Goal: Transaction & Acquisition: Purchase product/service

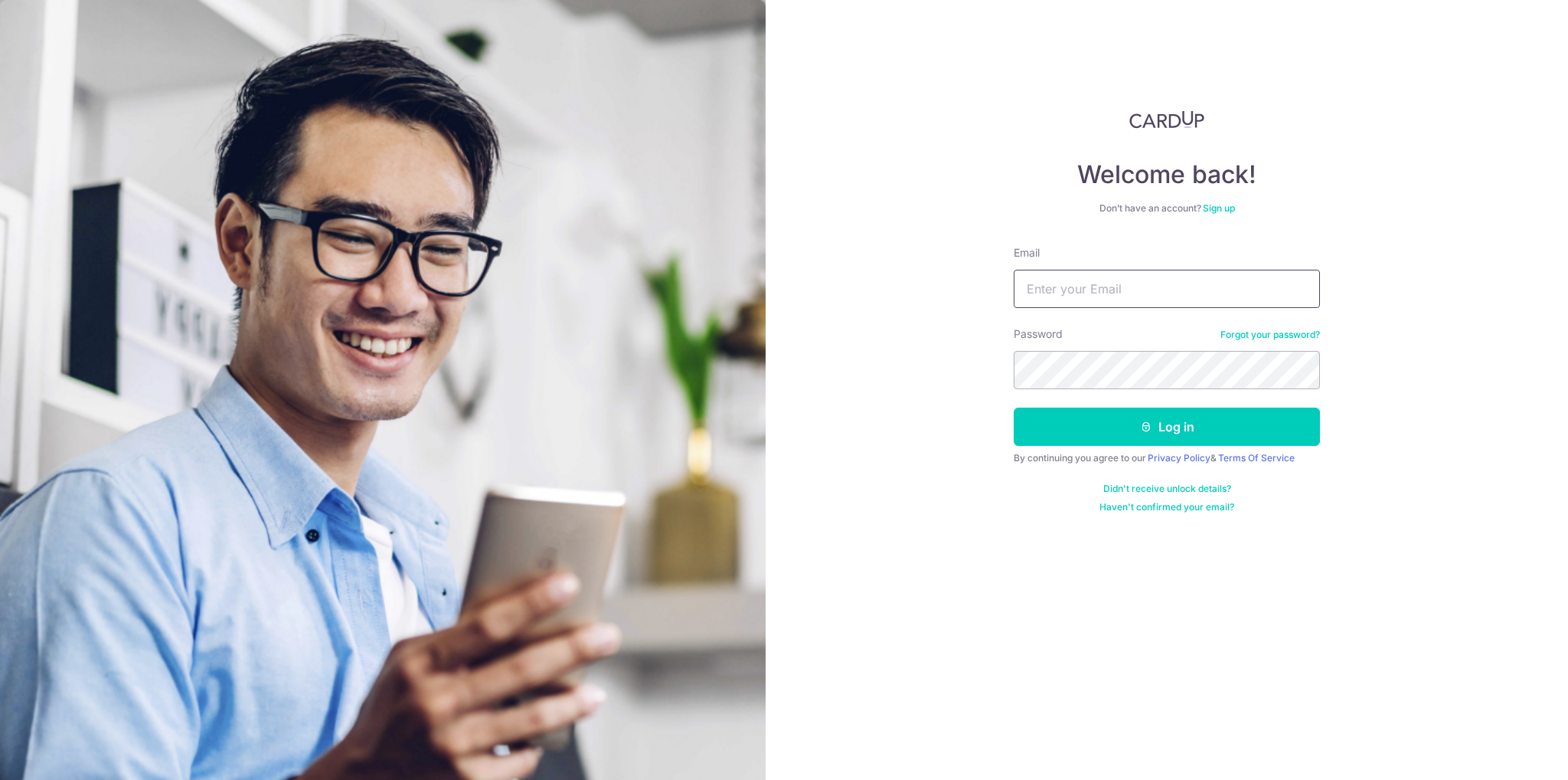
click at [1118, 288] on input "Email" at bounding box center [1166, 289] width 306 height 38
type input "KEELAYLIAN@YAHOO.COM"
click at [1013, 407] on button "Log in" at bounding box center [1166, 426] width 306 height 38
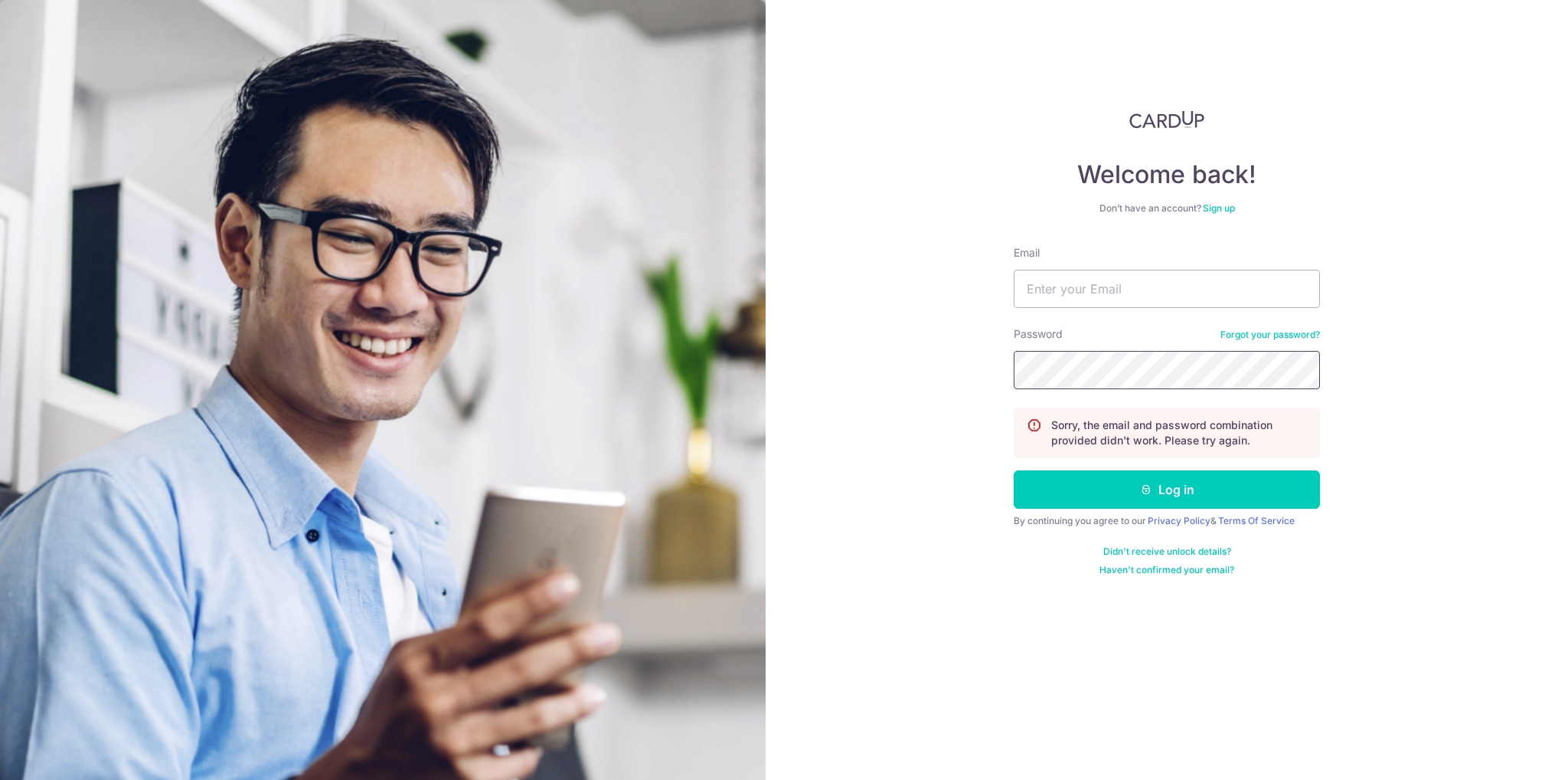
click at [1013, 470] on button "Log in" at bounding box center [1166, 489] width 306 height 38
click at [1180, 283] on input "Email" at bounding box center [1166, 289] width 306 height 38
type input "KEELAYLIAN@YAHOO.COM"
click at [1013, 470] on button "Log in" at bounding box center [1166, 489] width 306 height 38
click at [1165, 484] on button "Log in" at bounding box center [1166, 489] width 306 height 38
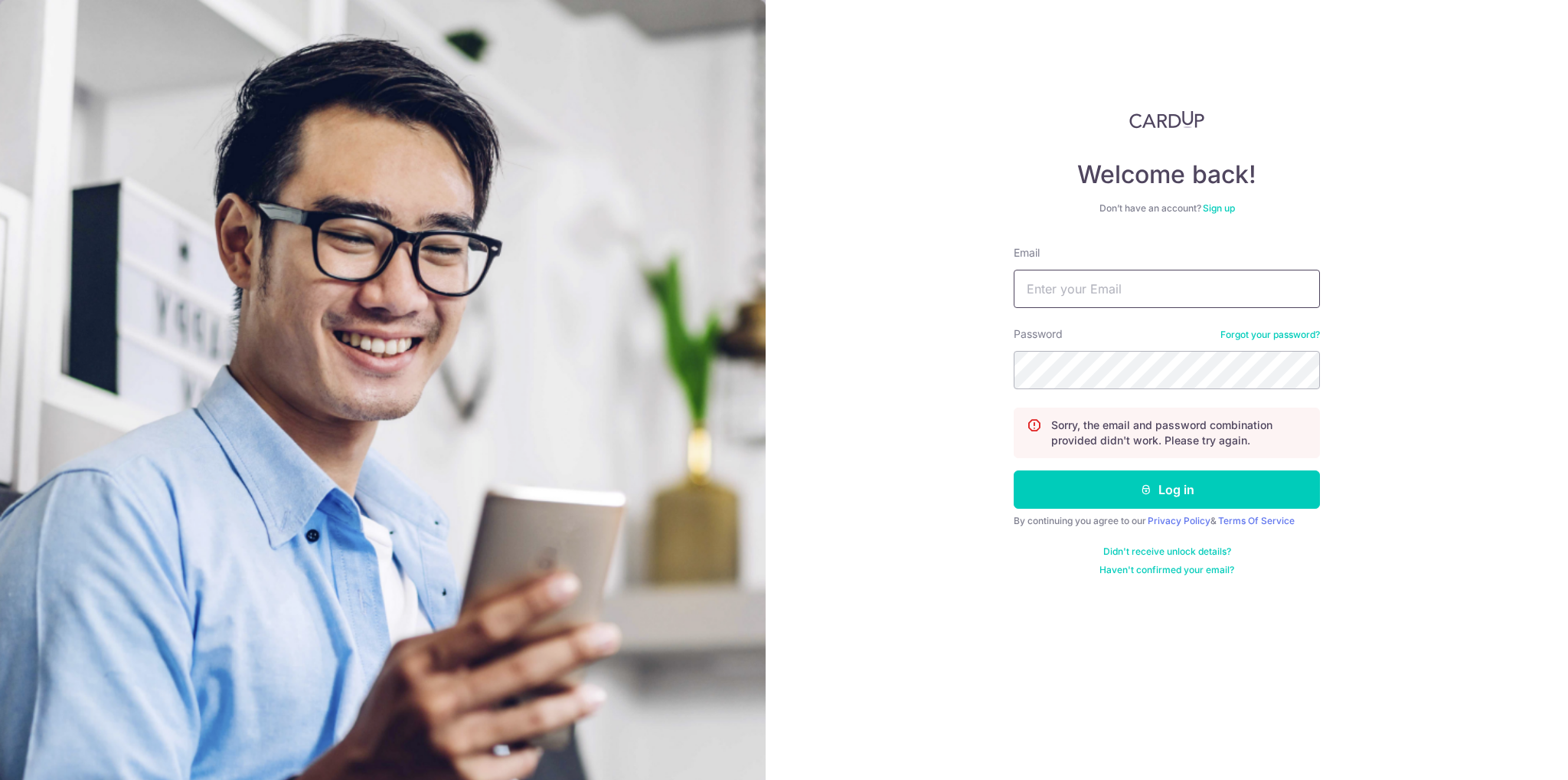
click at [1150, 286] on input "Email" at bounding box center [1166, 289] width 306 height 38
type input "KEELAYLIAN@YAHOO.COM"
click at [1145, 298] on input "KEELAYLIAN@YAHOO.COM" at bounding box center [1166, 289] width 306 height 38
drag, startPoint x: 1450, startPoint y: 372, endPoint x: 1424, endPoint y: 381, distance: 27.5
click at [1436, 378] on div "Welcome back! Don’t have an account? Sign up Email KEELAYLIAN@YAHOO.COM Passwor…" at bounding box center [1166, 390] width 802 height 780
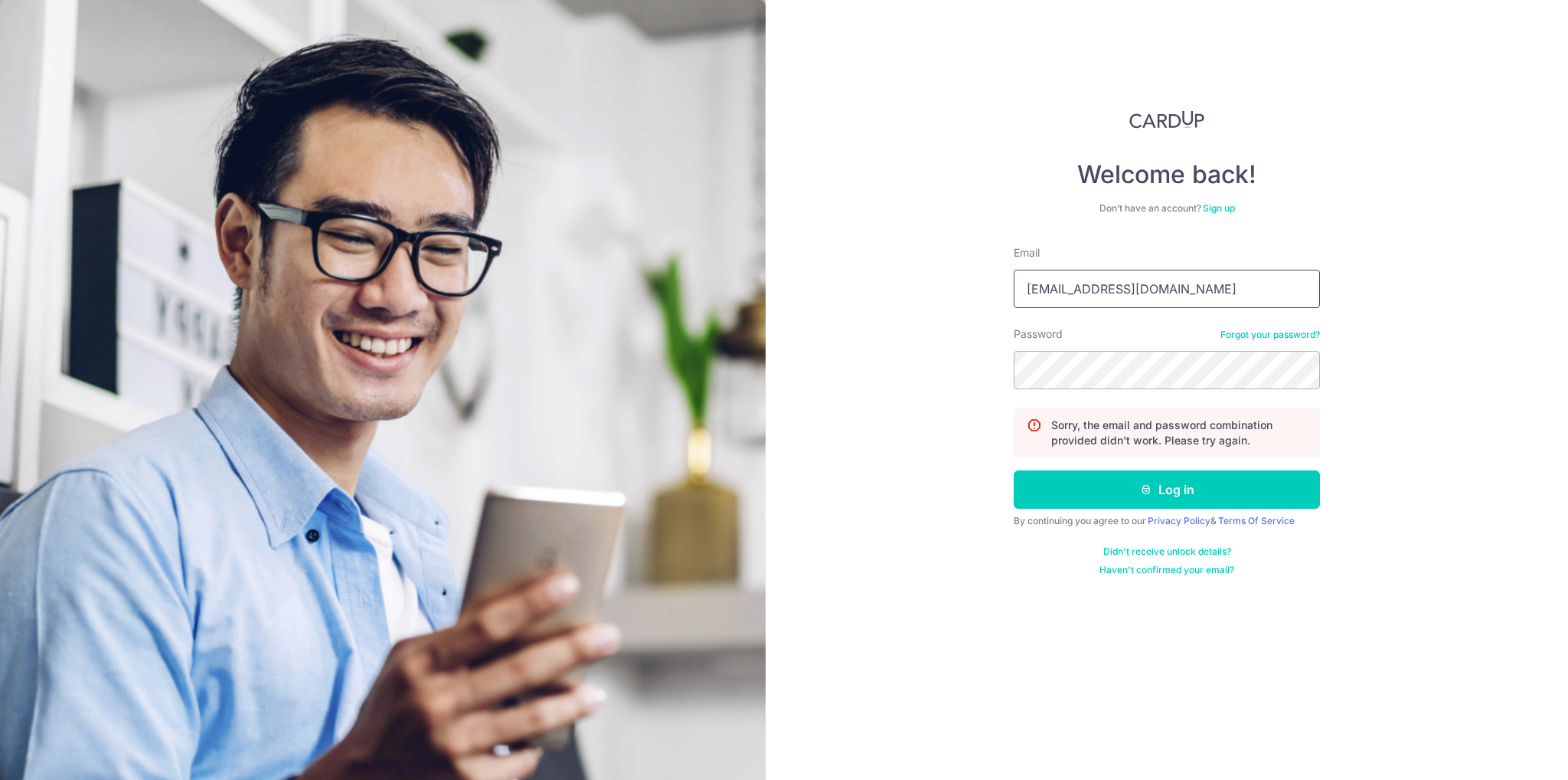
click at [1107, 303] on input "KEELAYLIAN@YAHOO.COM" at bounding box center [1166, 289] width 306 height 38
click at [1013, 470] on button "Log in" at bounding box center [1166, 489] width 306 height 38
click at [1074, 292] on input "Email" at bounding box center [1166, 289] width 306 height 38
type input "[EMAIL_ADDRESS][DOMAIN_NAME]"
click at [1013, 470] on button "Log in" at bounding box center [1166, 489] width 306 height 38
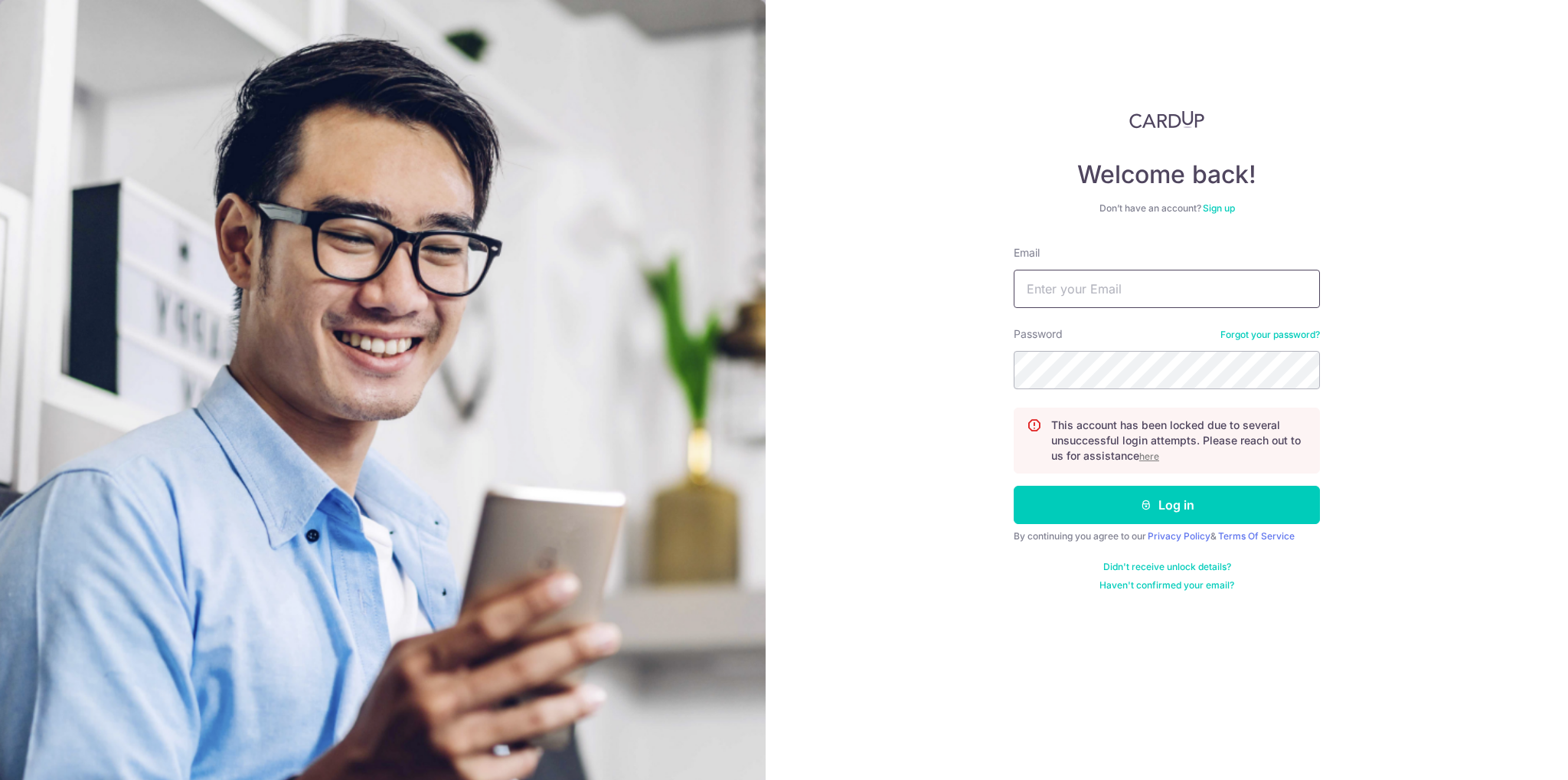
drag, startPoint x: 1086, startPoint y: 264, endPoint x: 1090, endPoint y: 288, distance: 24.3
click at [1088, 283] on div "Email" at bounding box center [1166, 276] width 306 height 63
drag, startPoint x: 1090, startPoint y: 291, endPoint x: 1154, endPoint y: 306, distance: 65.7
click at [1090, 291] on input "Email" at bounding box center [1166, 289] width 306 height 38
type input "[EMAIL_ADDRESS][DOMAIN_NAME]"
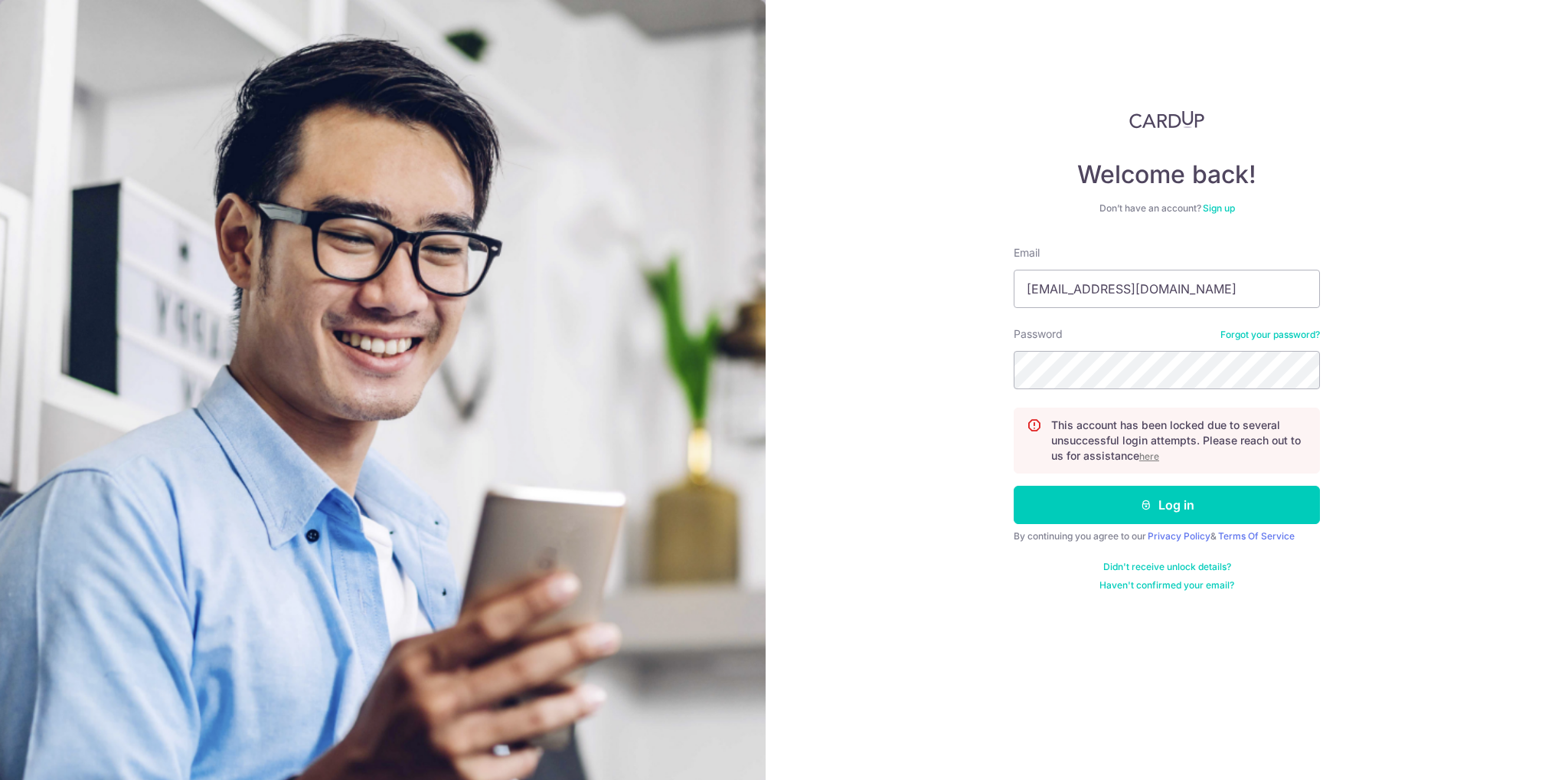
click at [1258, 331] on link "Forgot your password?" at bounding box center [1270, 334] width 100 height 12
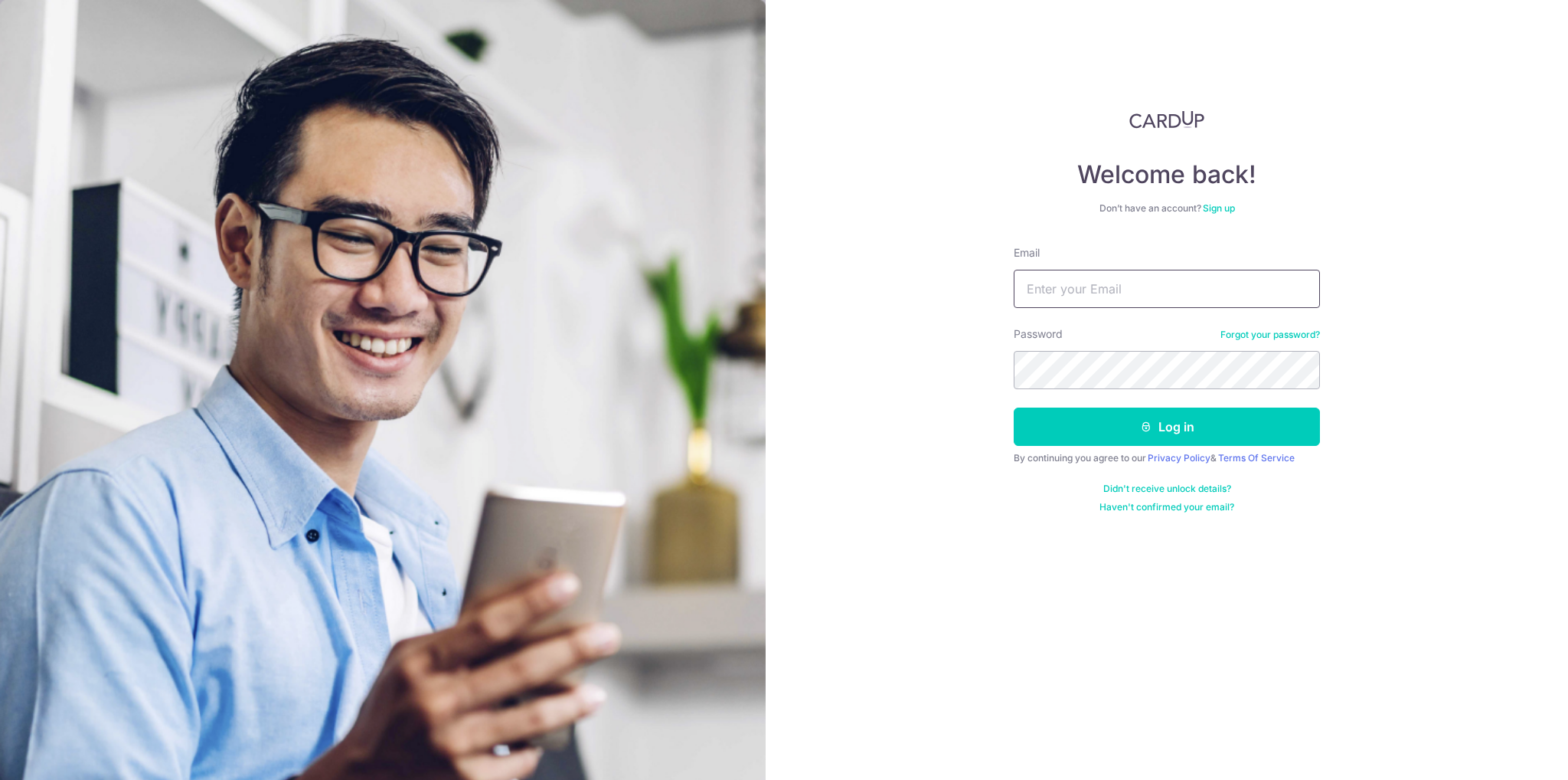
click at [1107, 308] on form "Email Password Forgot your password? Log in By continuing you agree to our Priv…" at bounding box center [1166, 378] width 306 height 268
click at [1115, 290] on input "Email" at bounding box center [1166, 289] width 306 height 38
type input "[EMAIL_ADDRESS][DOMAIN_NAME]"
click at [1013, 407] on button "Log in" at bounding box center [1166, 426] width 306 height 38
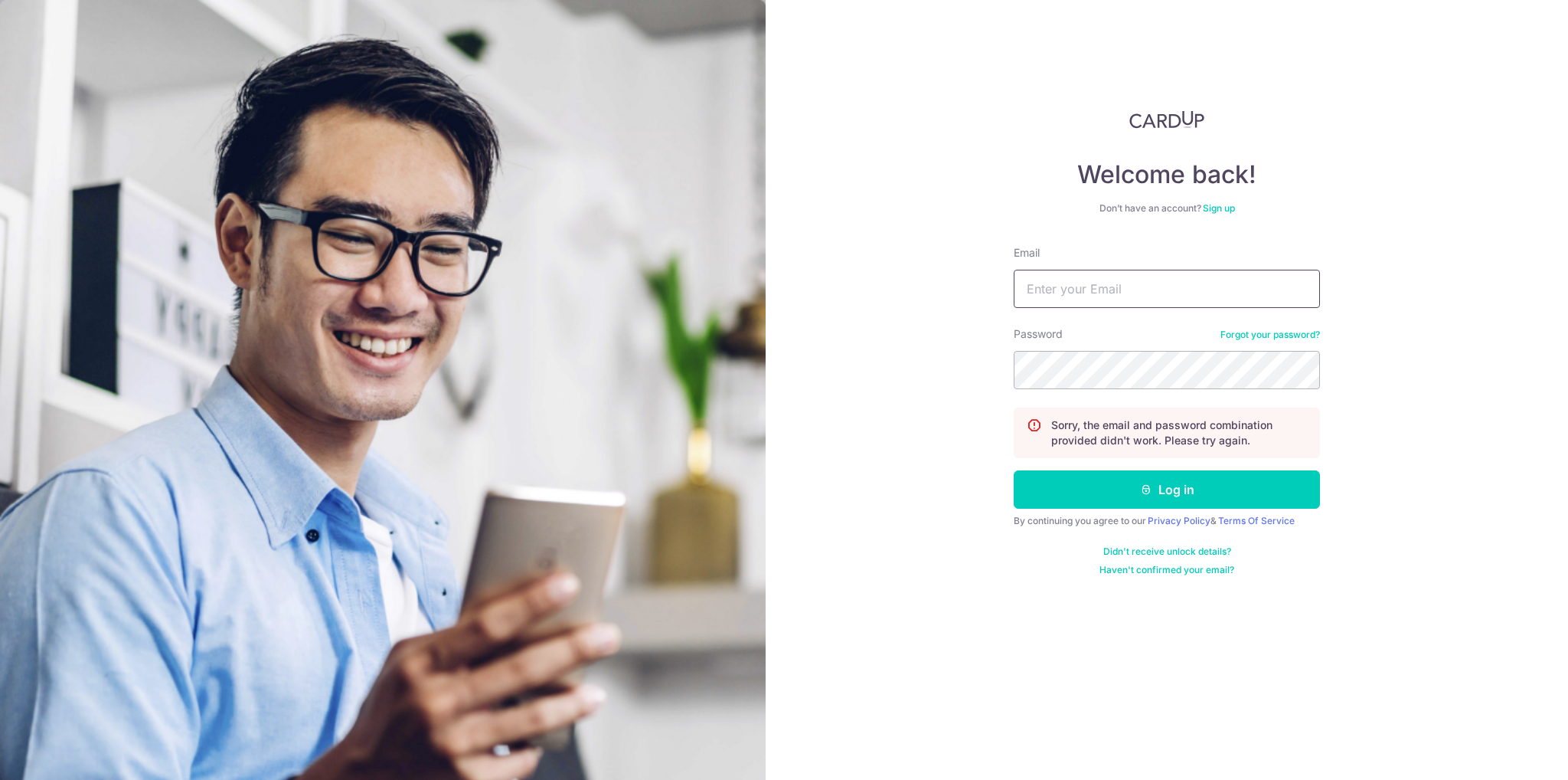
click at [1053, 275] on input "Email" at bounding box center [1166, 289] width 306 height 38
type input "[EMAIL_ADDRESS][DOMAIN_NAME]"
click at [1013, 470] on button "Log in" at bounding box center [1166, 489] width 306 height 38
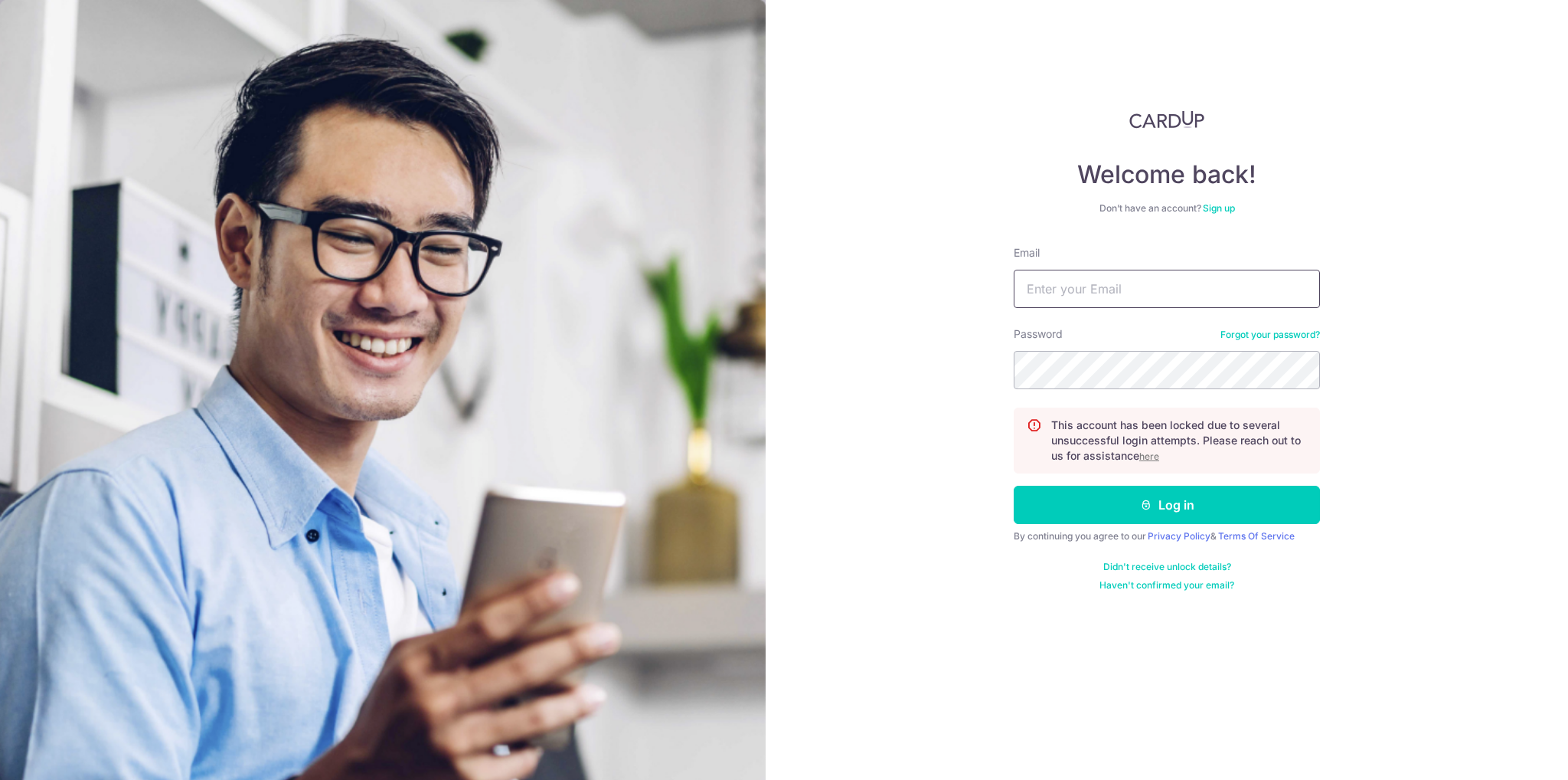
drag, startPoint x: 1257, startPoint y: 269, endPoint x: 1243, endPoint y: 285, distance: 21.3
click at [1247, 275] on input "Email" at bounding box center [1166, 289] width 306 height 38
type input "[EMAIL_ADDRESS][DOMAIN_NAME]"
click at [1274, 332] on link "Forgot your password?" at bounding box center [1270, 334] width 100 height 12
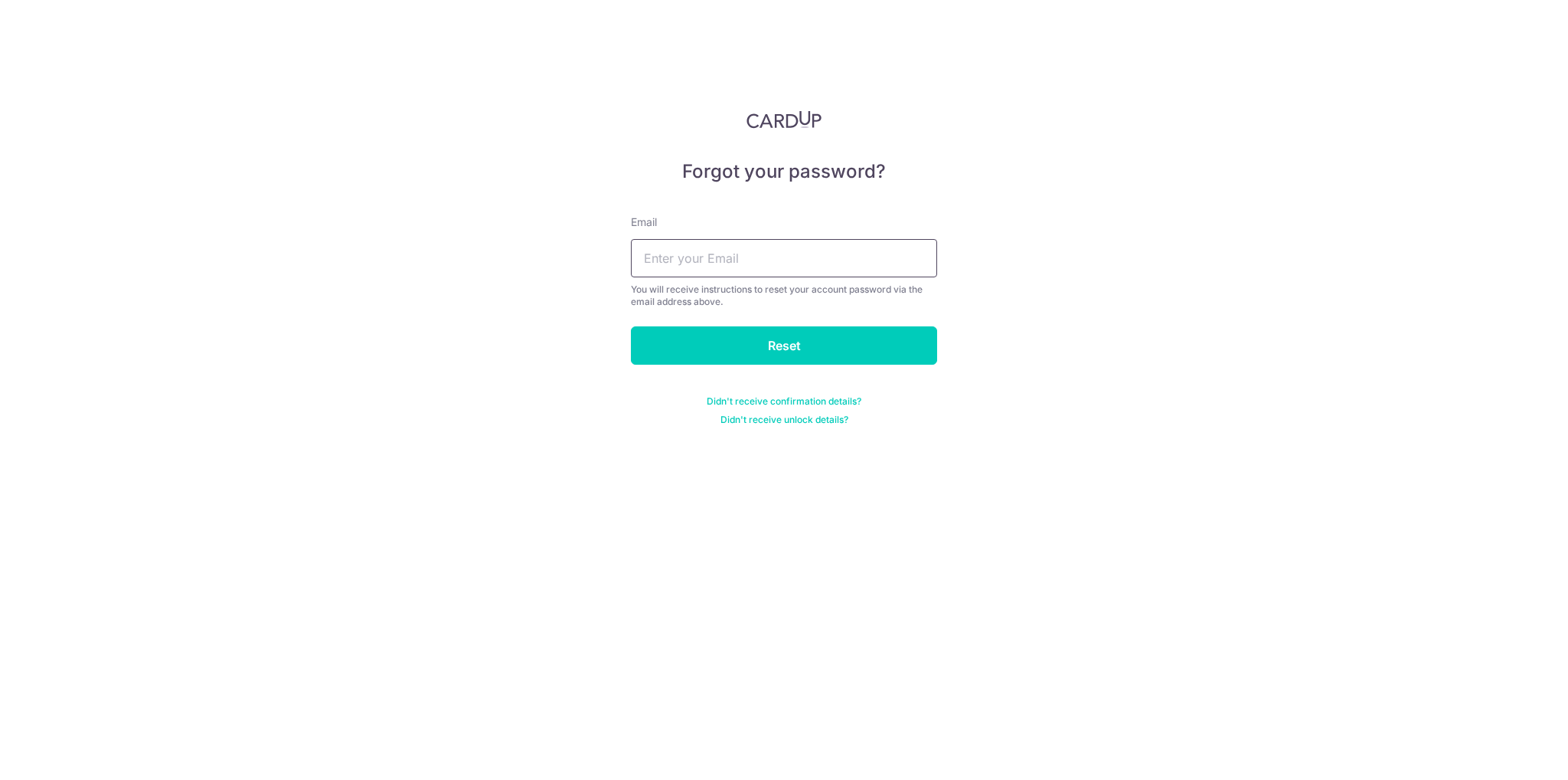
click at [734, 258] on input "text" at bounding box center [784, 258] width 306 height 38
type input "KEELAYLIAN@YAHOO.COM"
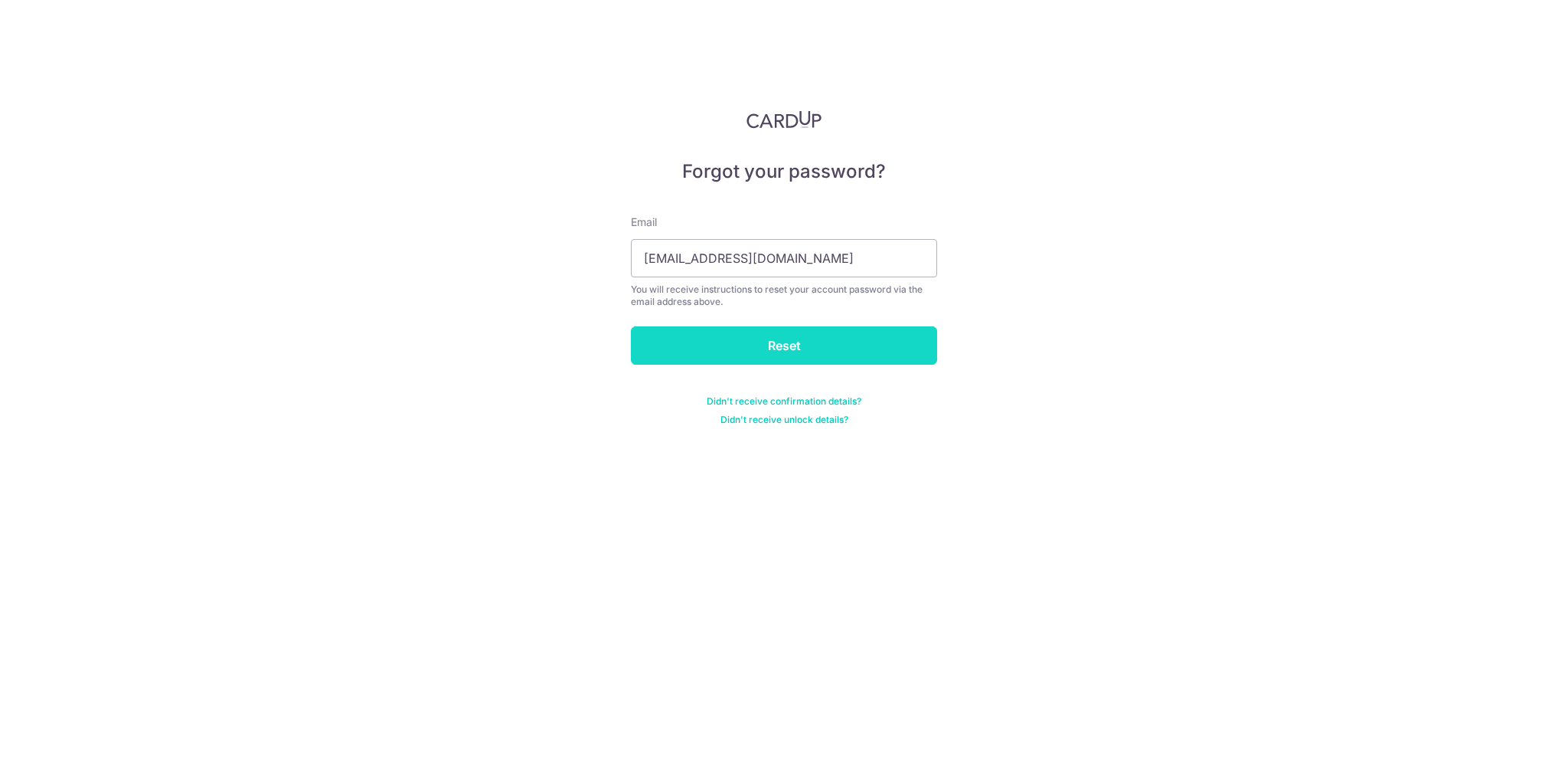
click at [766, 353] on input "Reset" at bounding box center [784, 345] width 306 height 38
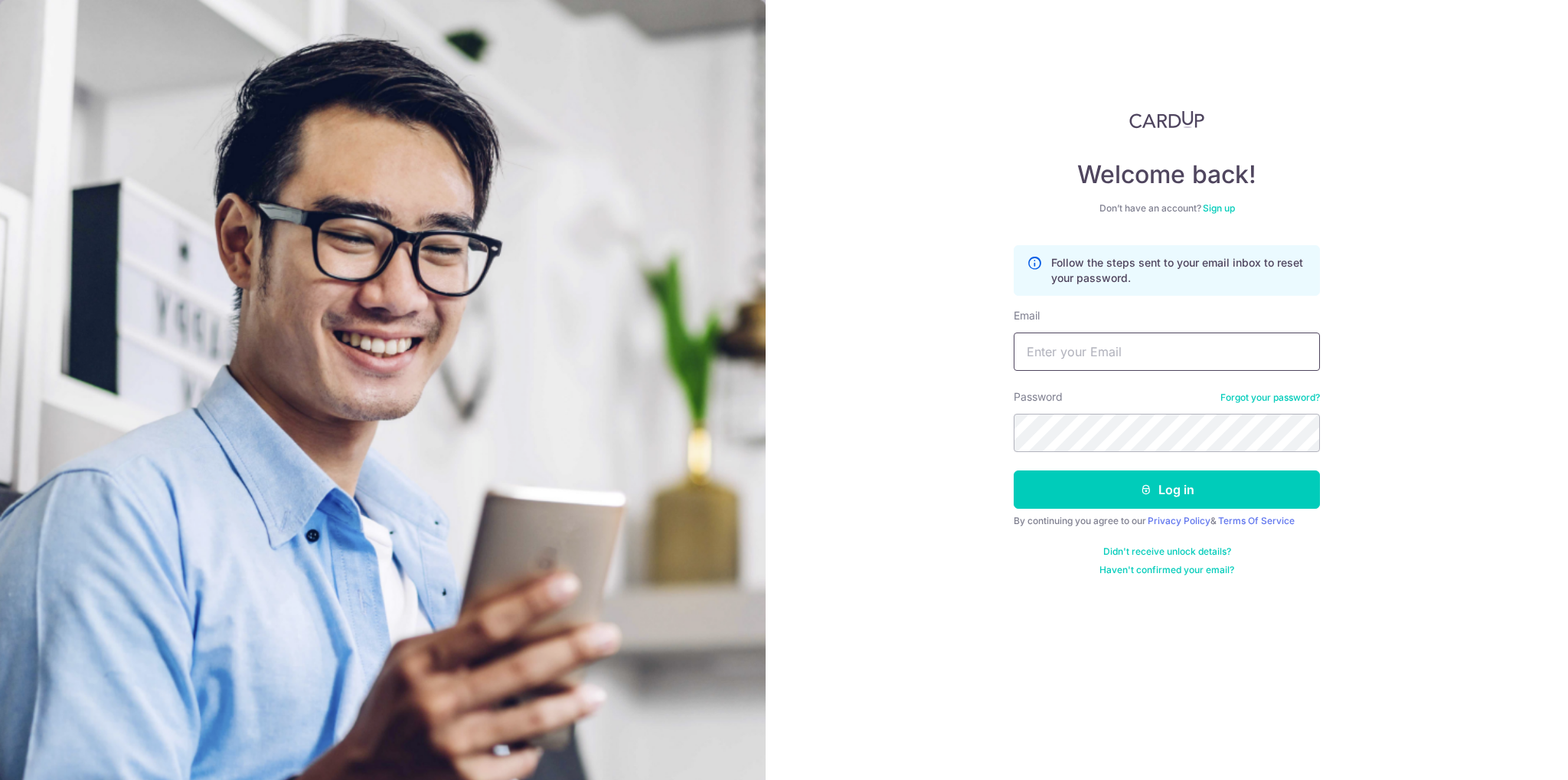
drag, startPoint x: 1140, startPoint y: 322, endPoint x: 1137, endPoint y: 332, distance: 10.4
click at [1139, 325] on div "Email" at bounding box center [1166, 339] width 306 height 63
click at [1115, 368] on input "Email" at bounding box center [1166, 351] width 306 height 38
type input "[EMAIL_ADDRESS][DOMAIN_NAME]"
click at [1013, 470] on button "Log in" at bounding box center [1166, 489] width 306 height 38
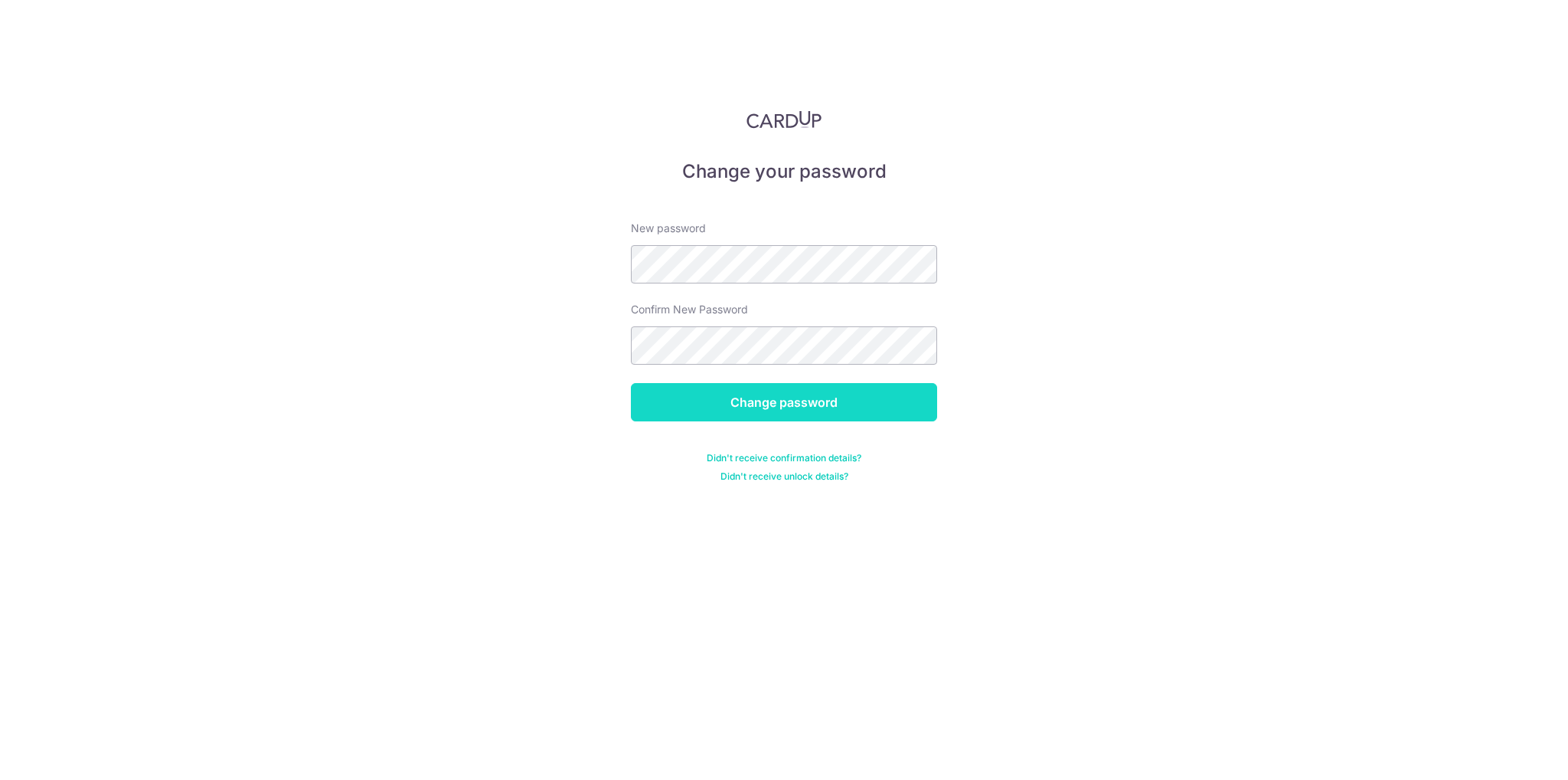
click at [781, 403] on input "Change password" at bounding box center [784, 402] width 306 height 38
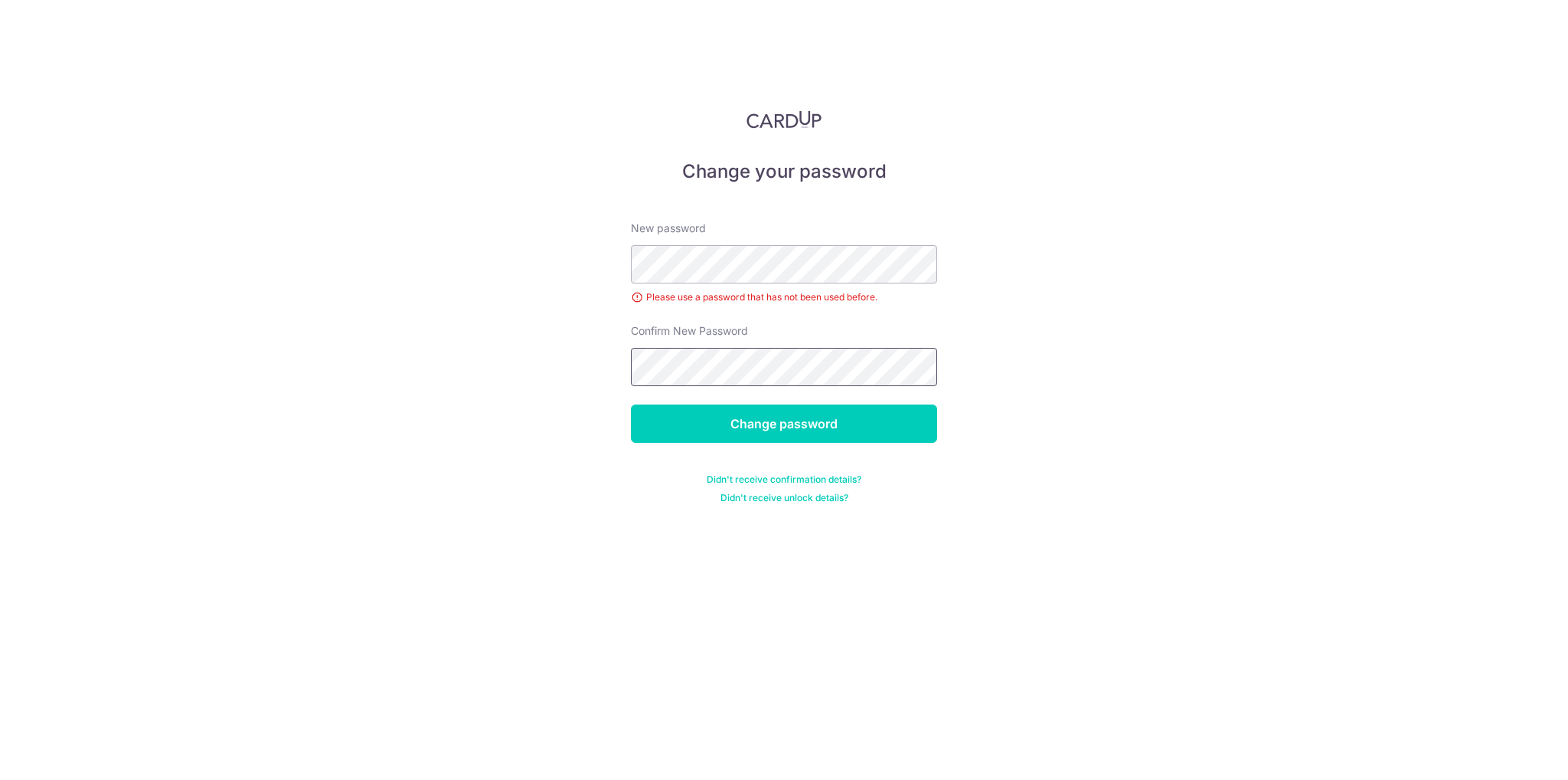
click at [631, 404] on input "Change password" at bounding box center [784, 423] width 306 height 38
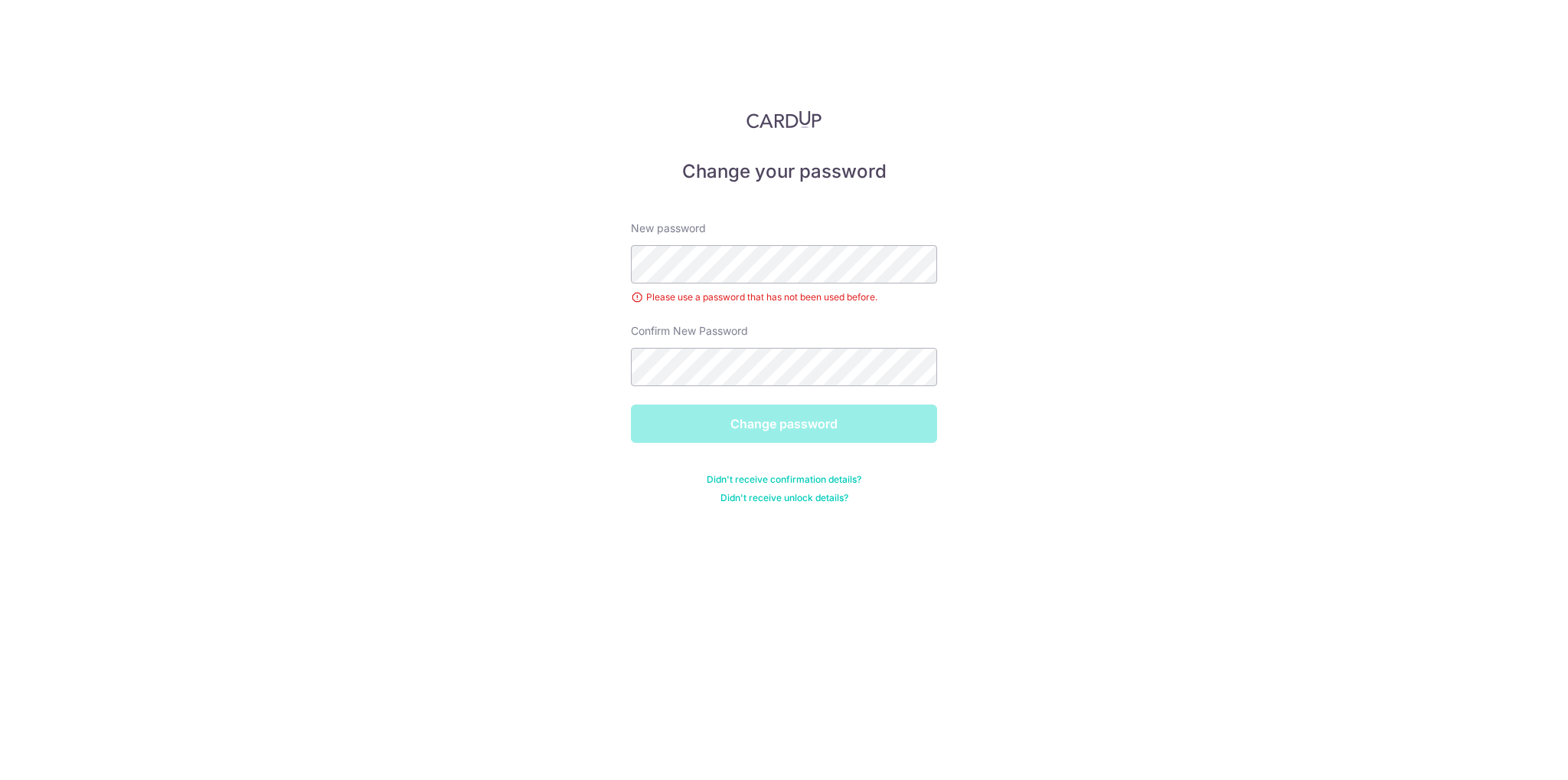
click at [796, 421] on div "Change password" at bounding box center [784, 423] width 325 height 38
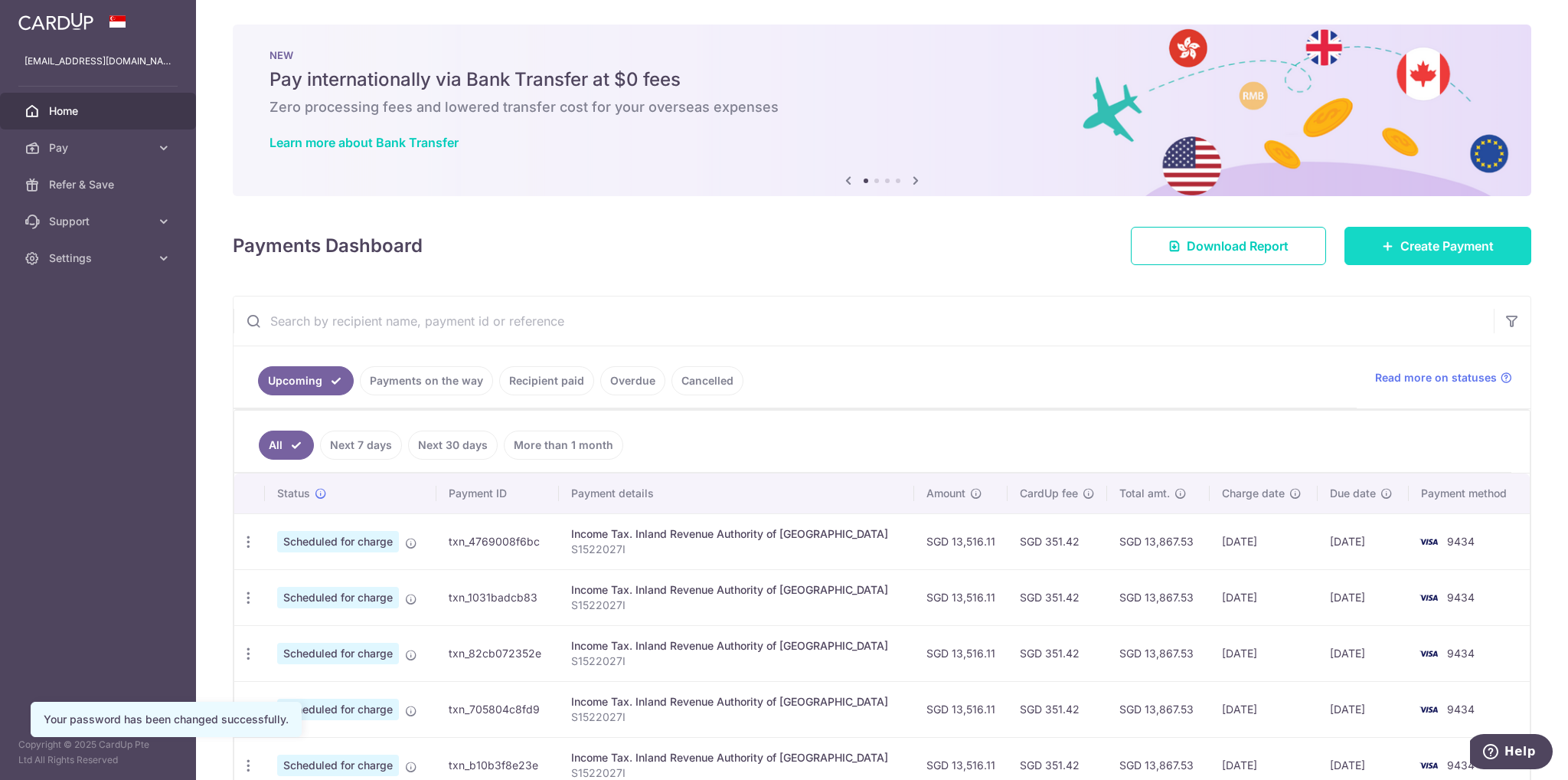
click at [1401, 255] on link "Create Payment" at bounding box center [1438, 246] width 187 height 38
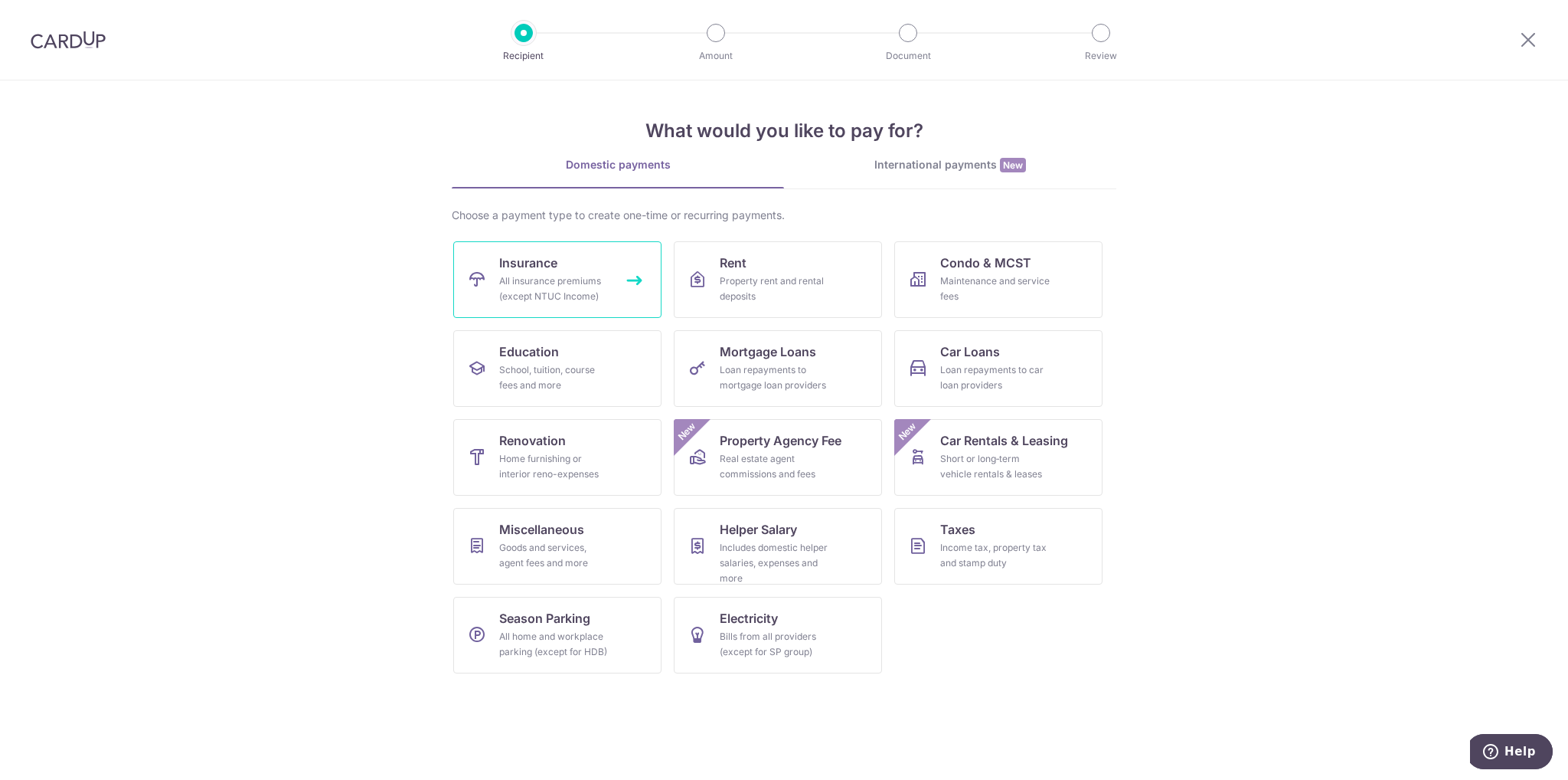
click at [515, 270] on span "Insurance" at bounding box center [529, 262] width 58 height 19
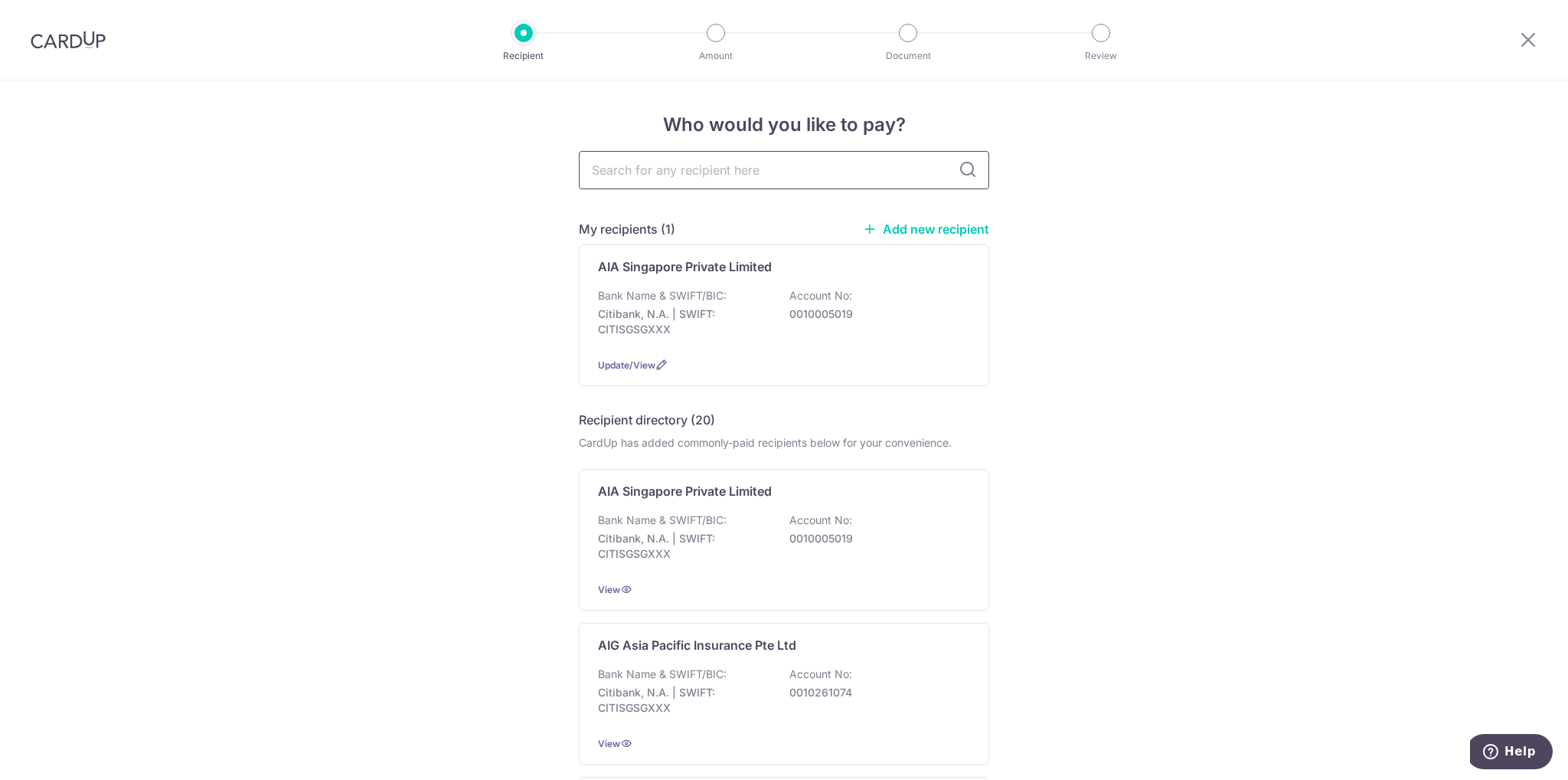
click at [738, 172] on input "text" at bounding box center [784, 170] width 410 height 38
click at [723, 184] on input "text" at bounding box center [784, 170] width 410 height 38
click at [677, 288] on p "Bank Name & SWIFT/BIC:" at bounding box center [662, 295] width 129 height 15
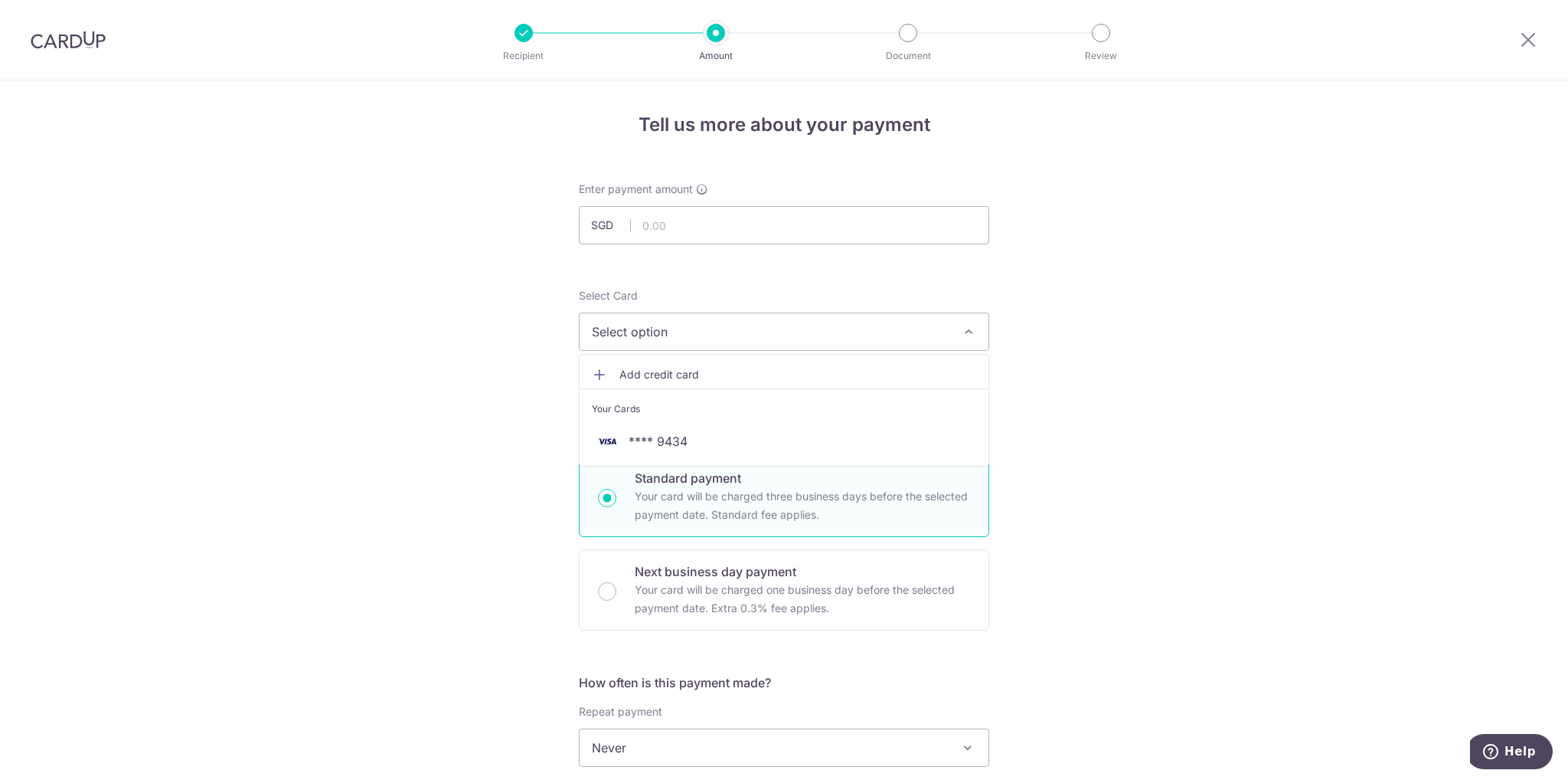
click at [683, 334] on span "Select option" at bounding box center [770, 332] width 357 height 19
click at [664, 334] on span "Select option" at bounding box center [770, 332] width 357 height 19
click at [694, 447] on span "**** 9434" at bounding box center [784, 441] width 385 height 19
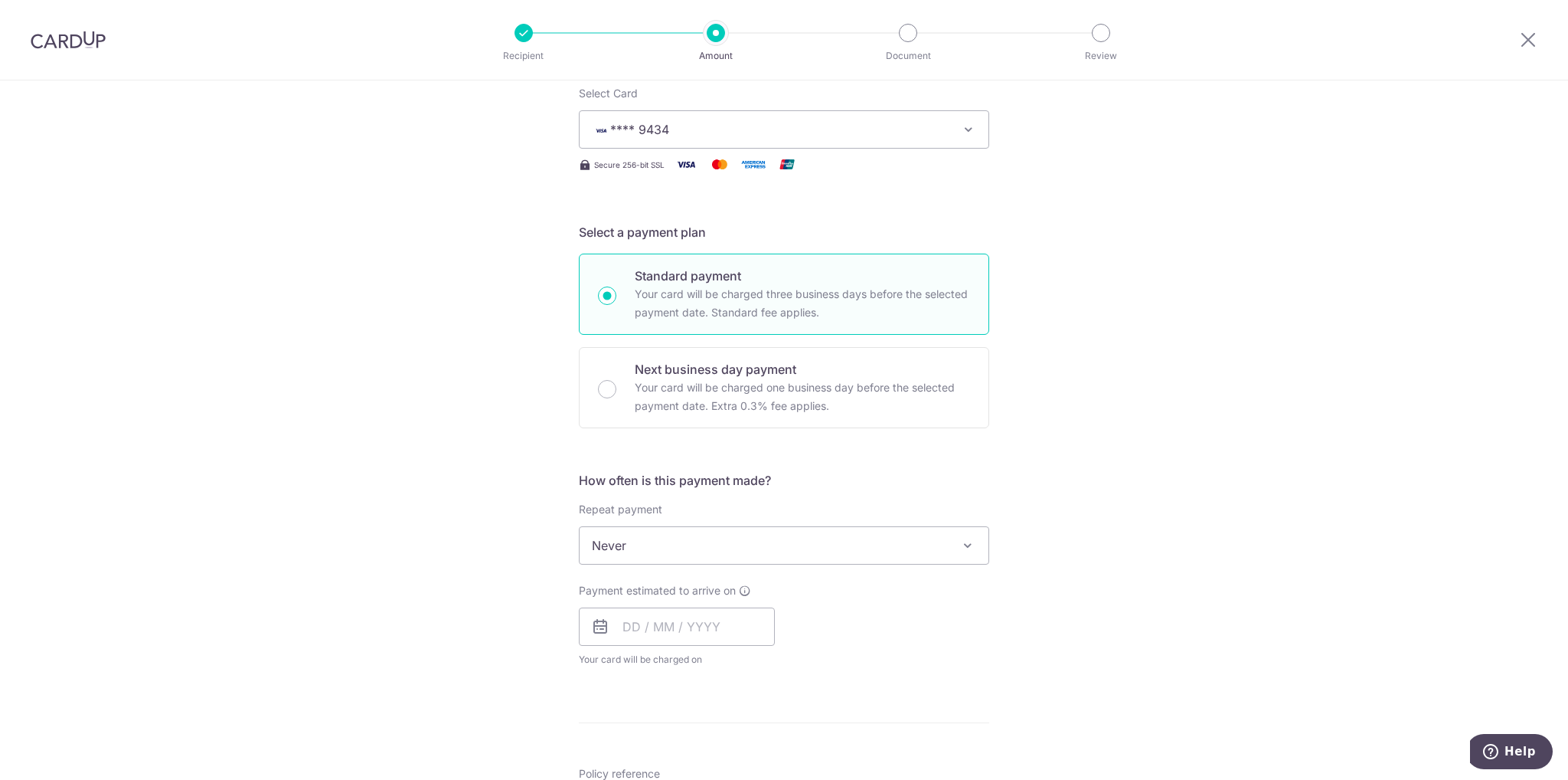
scroll to position [230, 0]
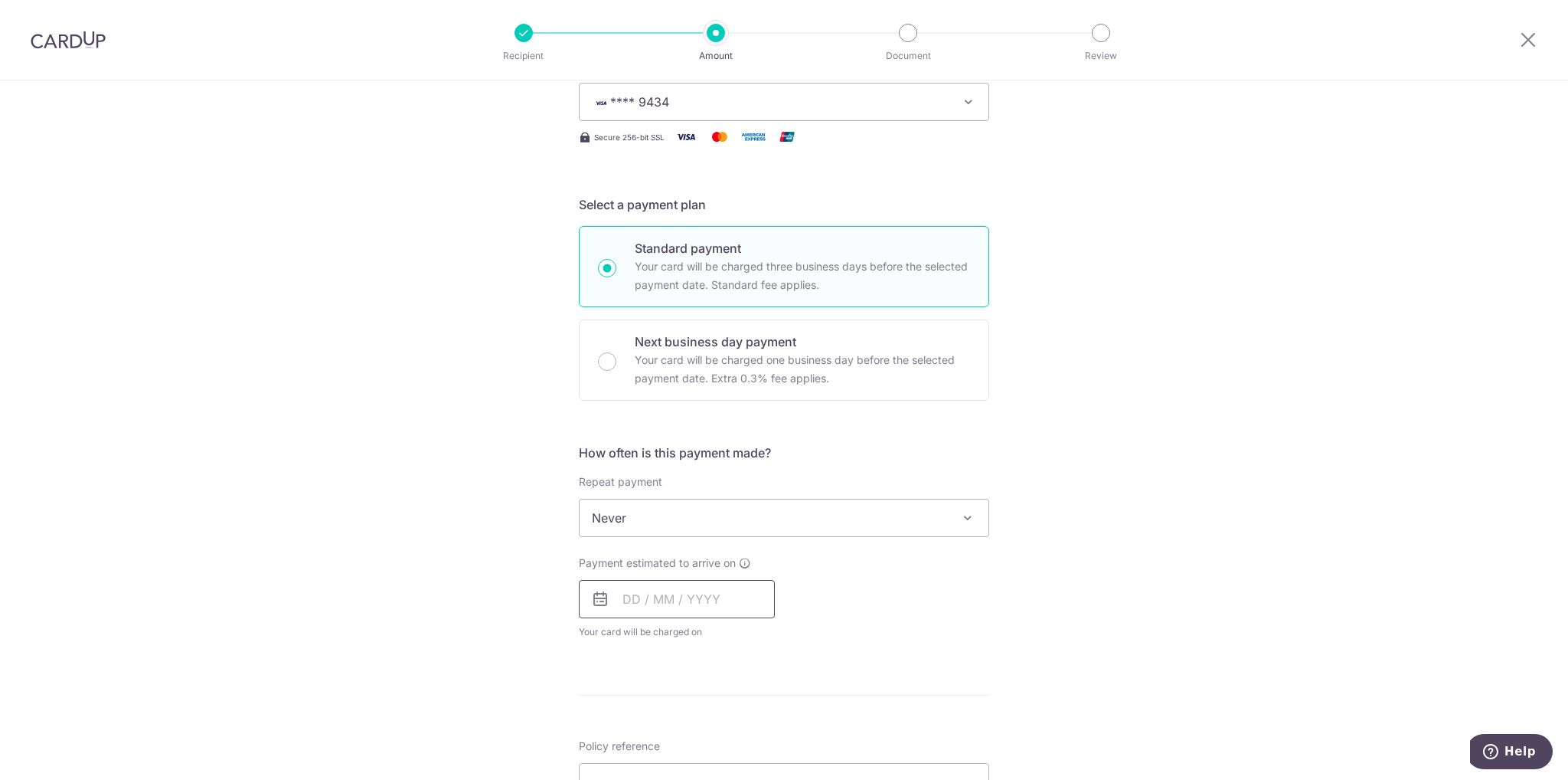
click at [646, 607] on input "text" at bounding box center [677, 599] width 196 height 38
click at [668, 760] on link "16" at bounding box center [671, 769] width 24 height 24
type input "[DATE]"
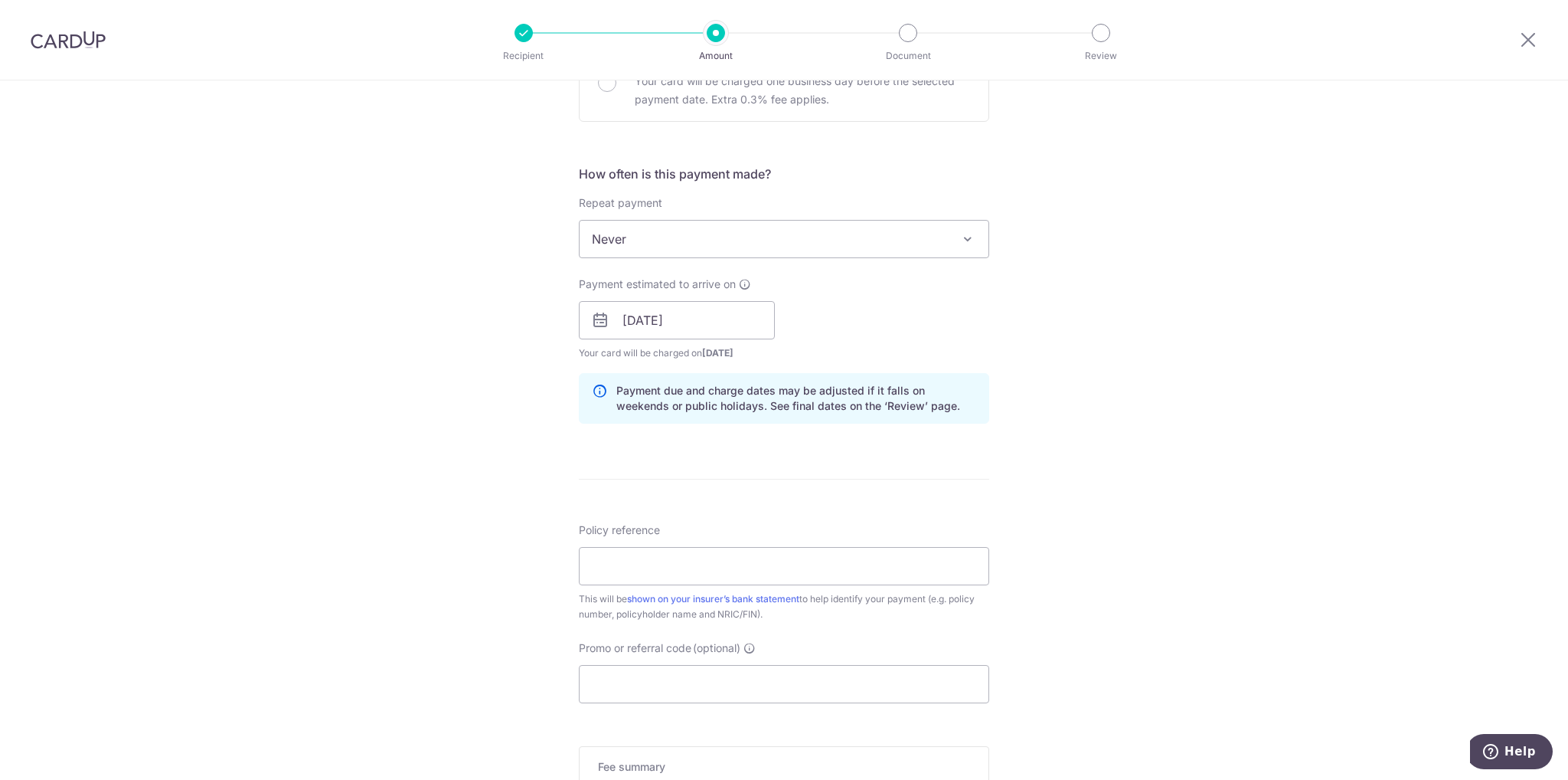
scroll to position [536, 0]
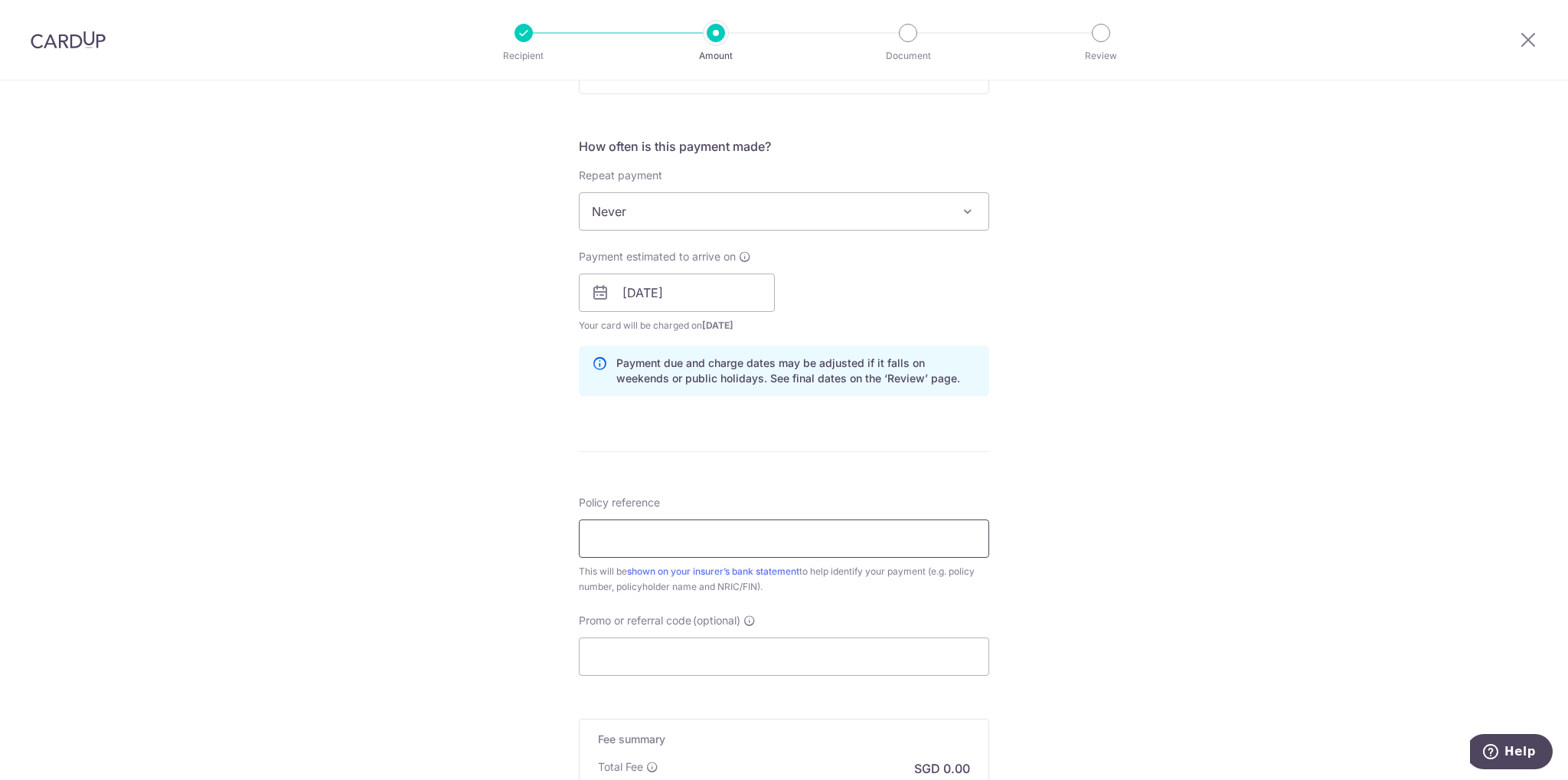
click at [660, 533] on input "Policy reference" at bounding box center [784, 538] width 410 height 38
click at [599, 535] on input "U81365191" at bounding box center [784, 538] width 410 height 38
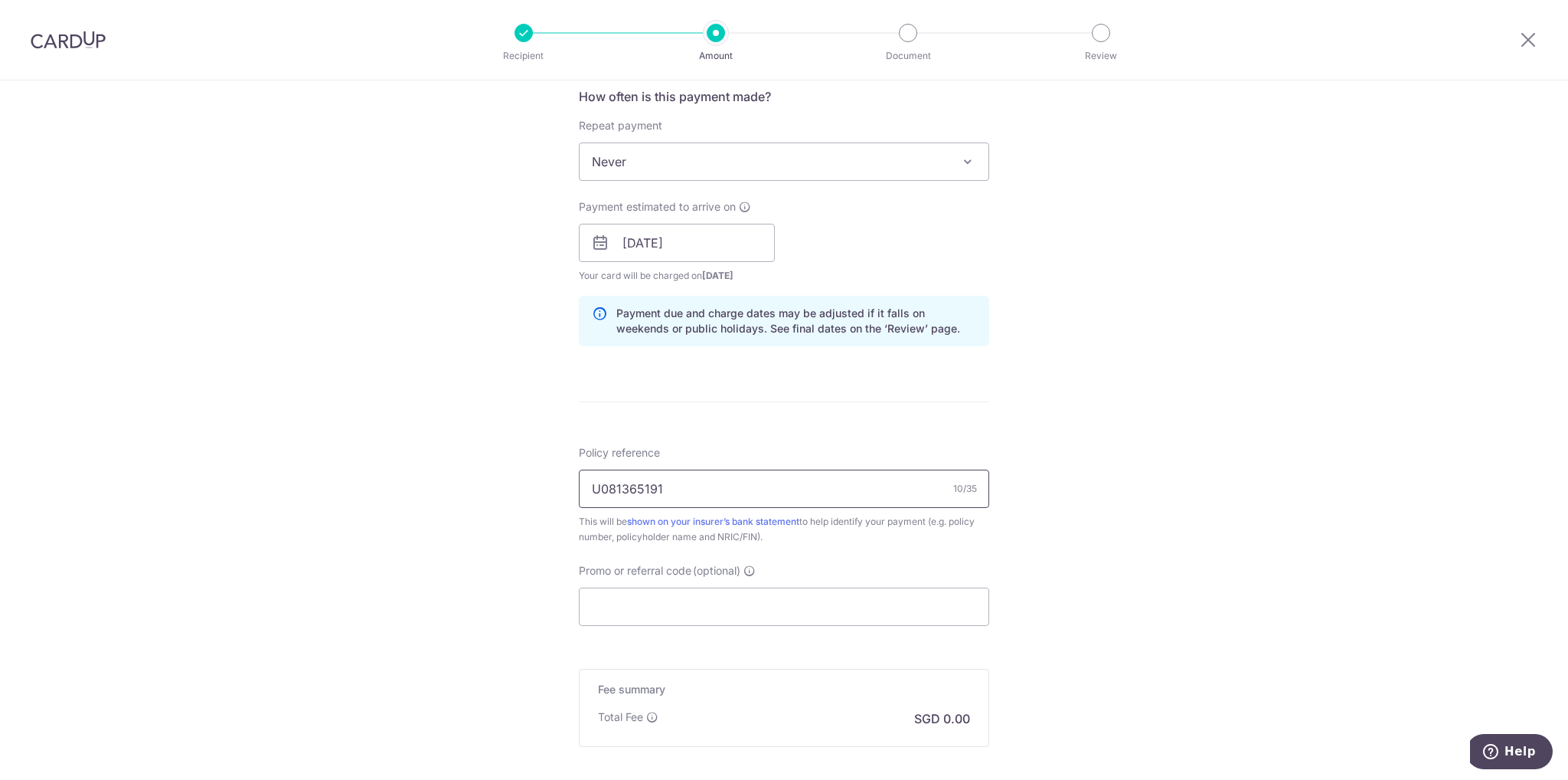
scroll to position [613, 0]
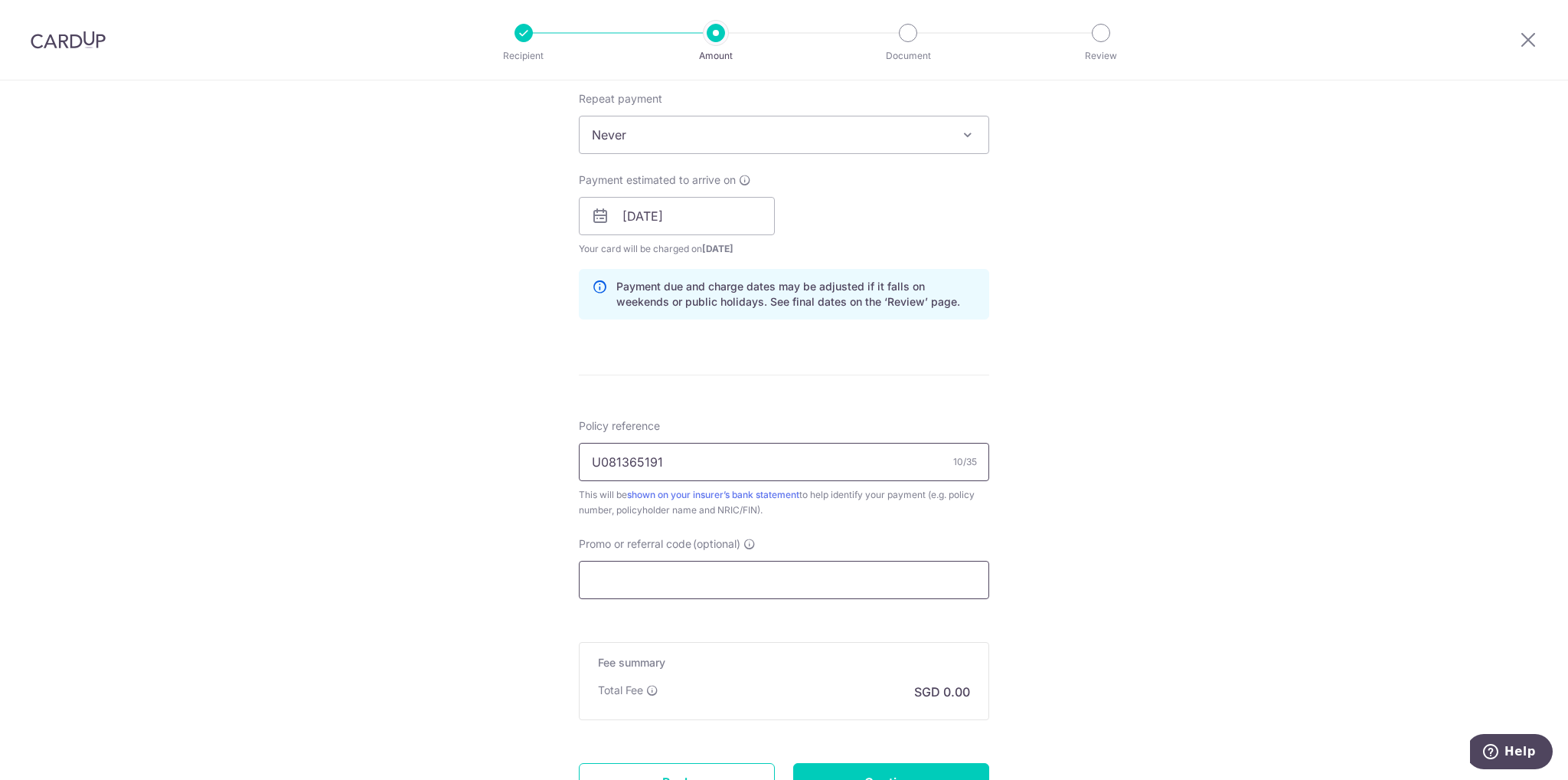
type input "U081365191"
click at [704, 582] on input "Promo or referral code (optional)" at bounding box center [784, 579] width 410 height 38
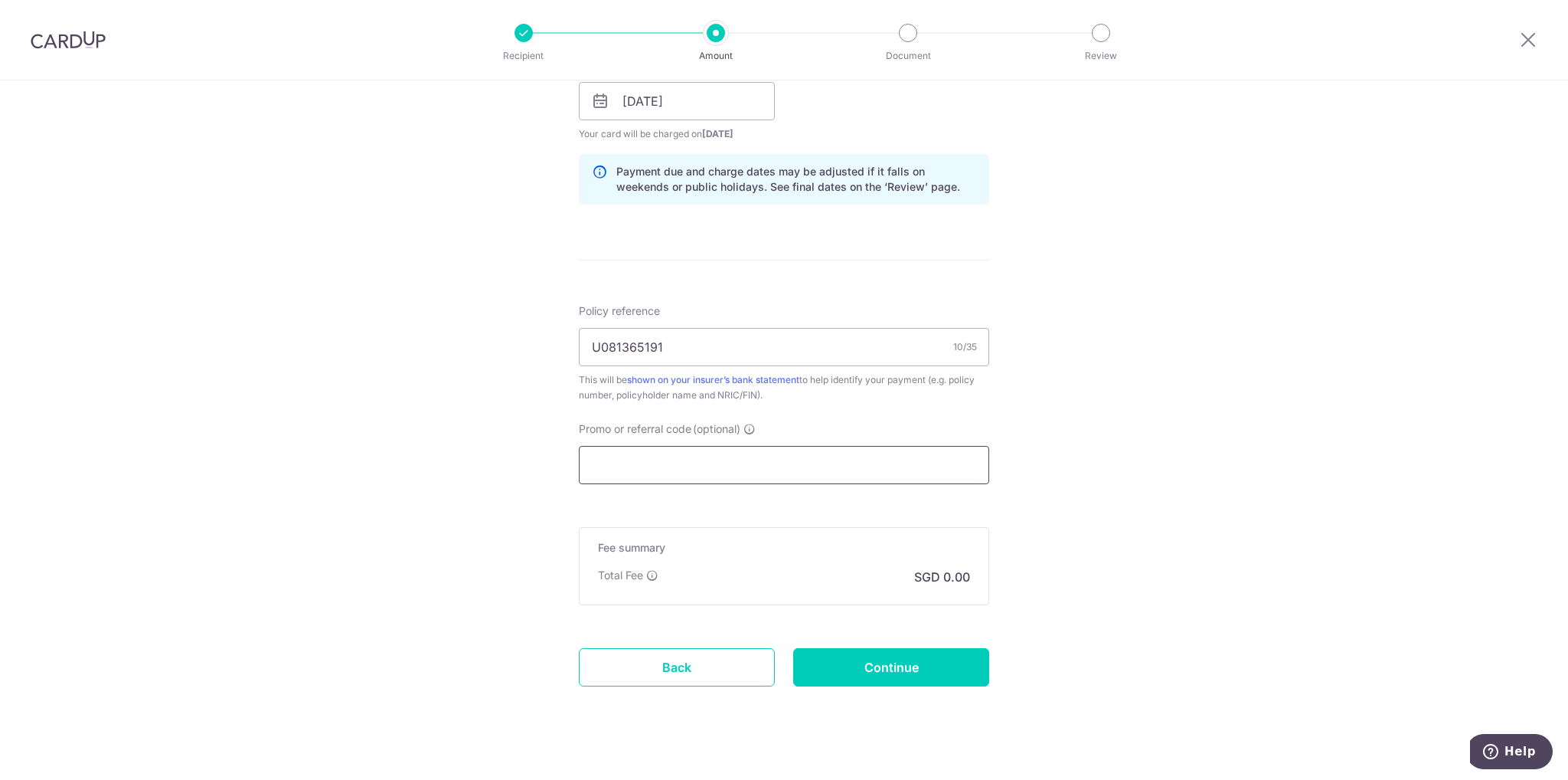
scroll to position [747, 0]
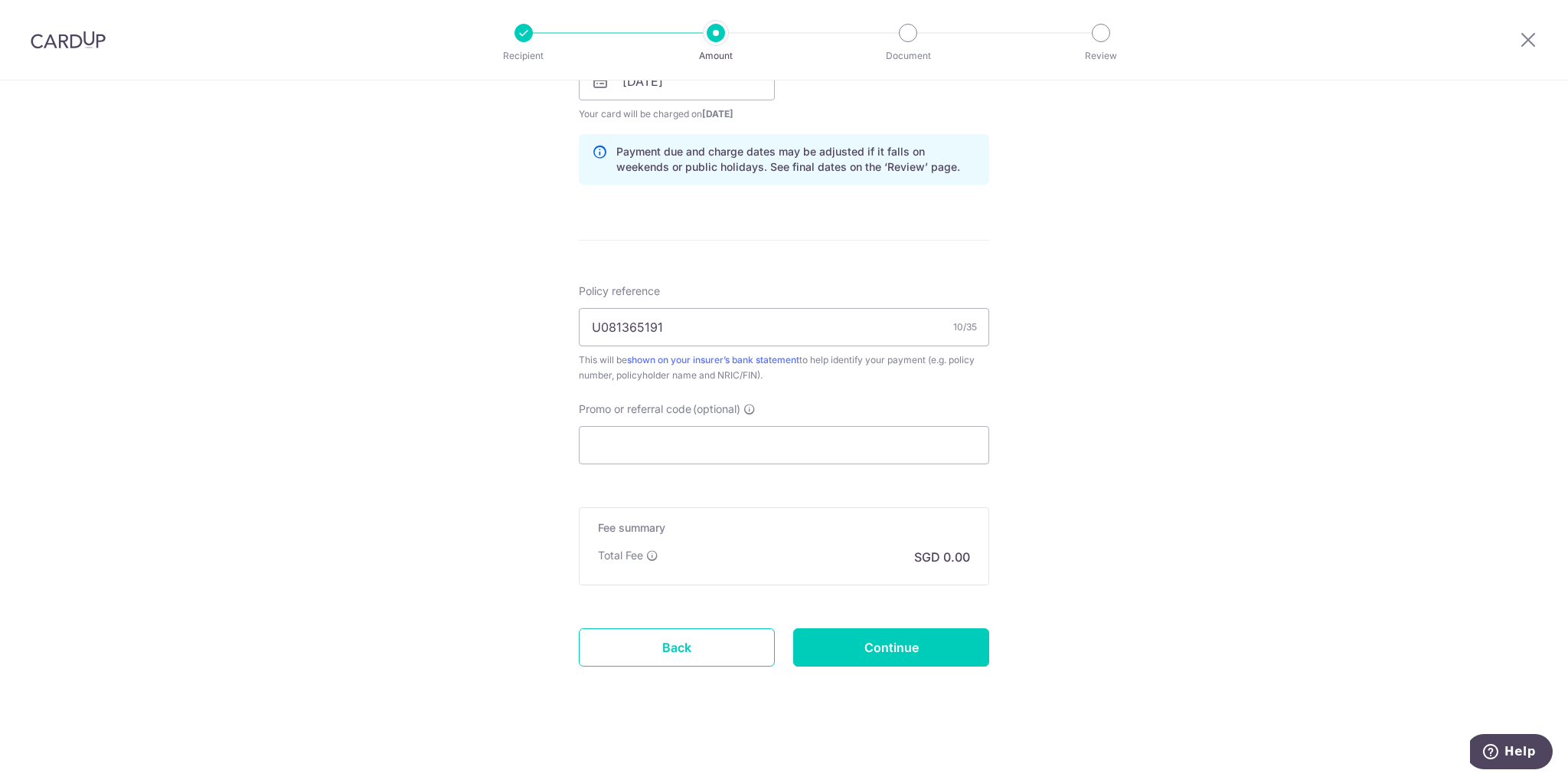
click at [804, 547] on div "Total Fee SGD 0.00" at bounding box center [784, 557] width 372 height 19
click at [849, 656] on input "Continue" at bounding box center [891, 646] width 196 height 38
type input "Create Schedule"
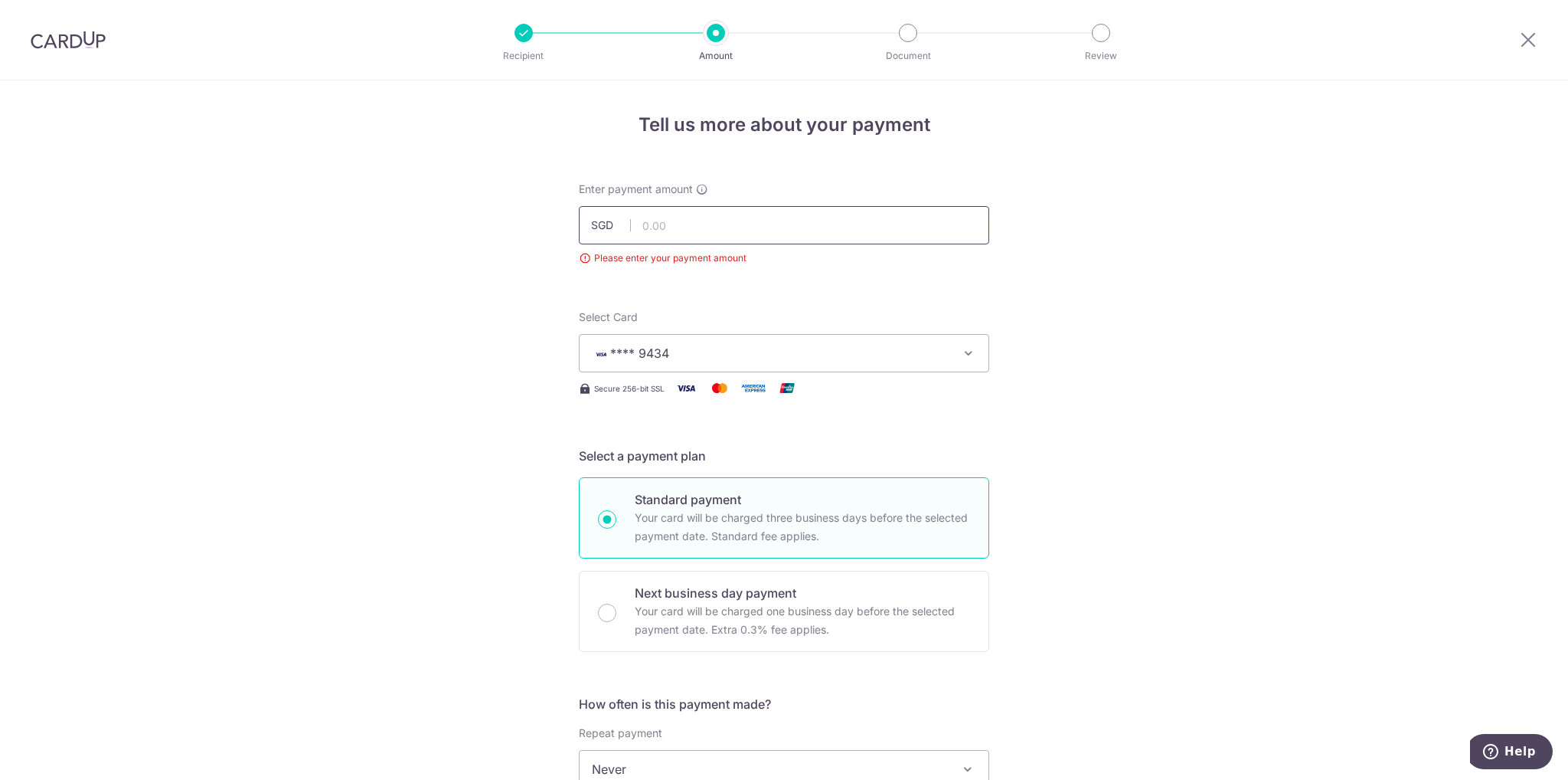
click at [695, 220] on input "text" at bounding box center [784, 225] width 410 height 38
type input "150,000.00"
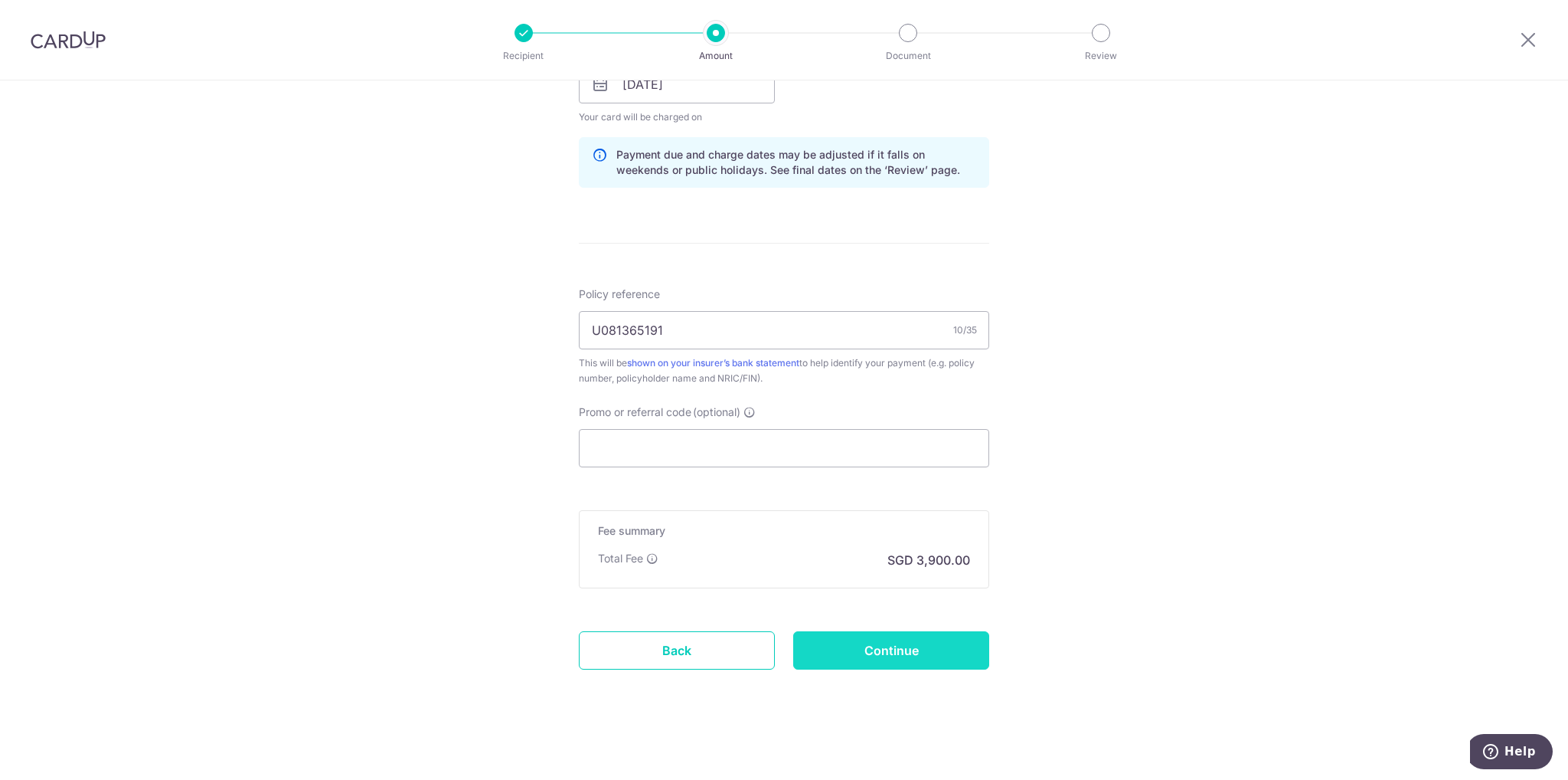
scroll to position [769, 0]
drag, startPoint x: 873, startPoint y: 656, endPoint x: 917, endPoint y: 645, distance: 45.4
click at [878, 653] on input "Continue" at bounding box center [891, 646] width 196 height 38
type input "Create Schedule"
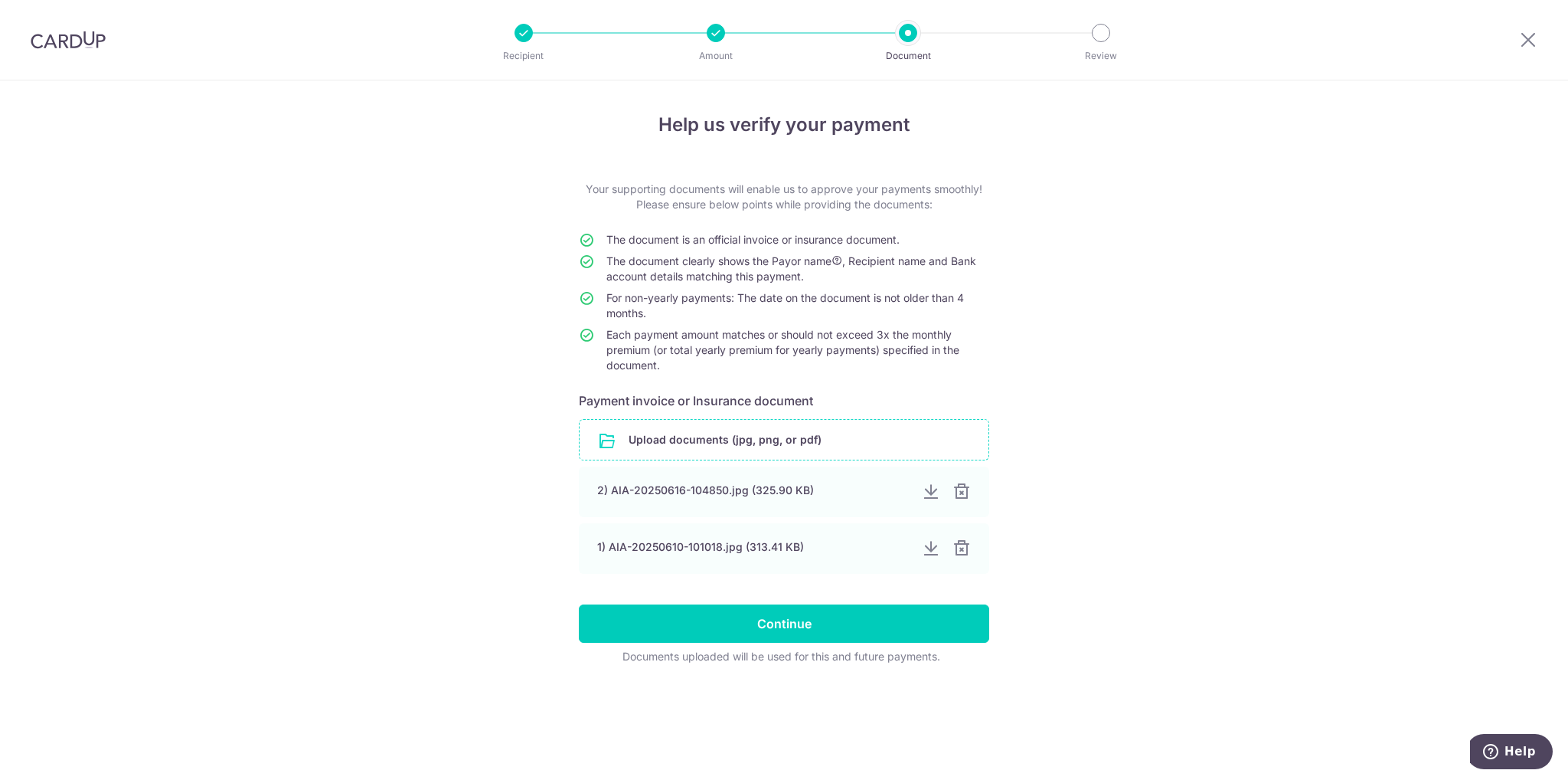
drag, startPoint x: 724, startPoint y: 439, endPoint x: 733, endPoint y: 436, distance: 9.5
click at [728, 438] on input "file" at bounding box center [784, 439] width 409 height 40
